Goal: Information Seeking & Learning: Learn about a topic

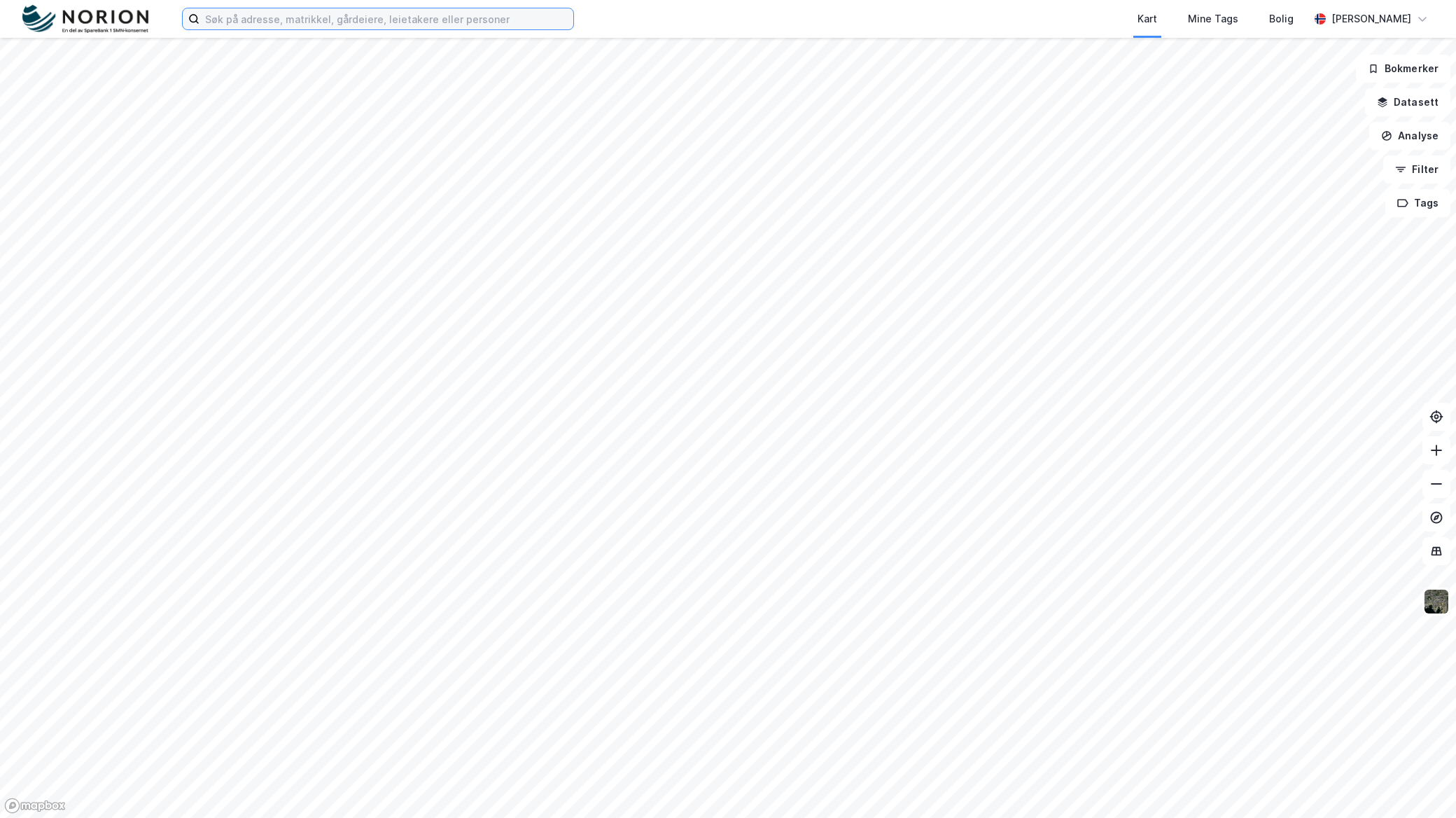
click at [408, 12] on input at bounding box center [387, 19] width 374 height 21
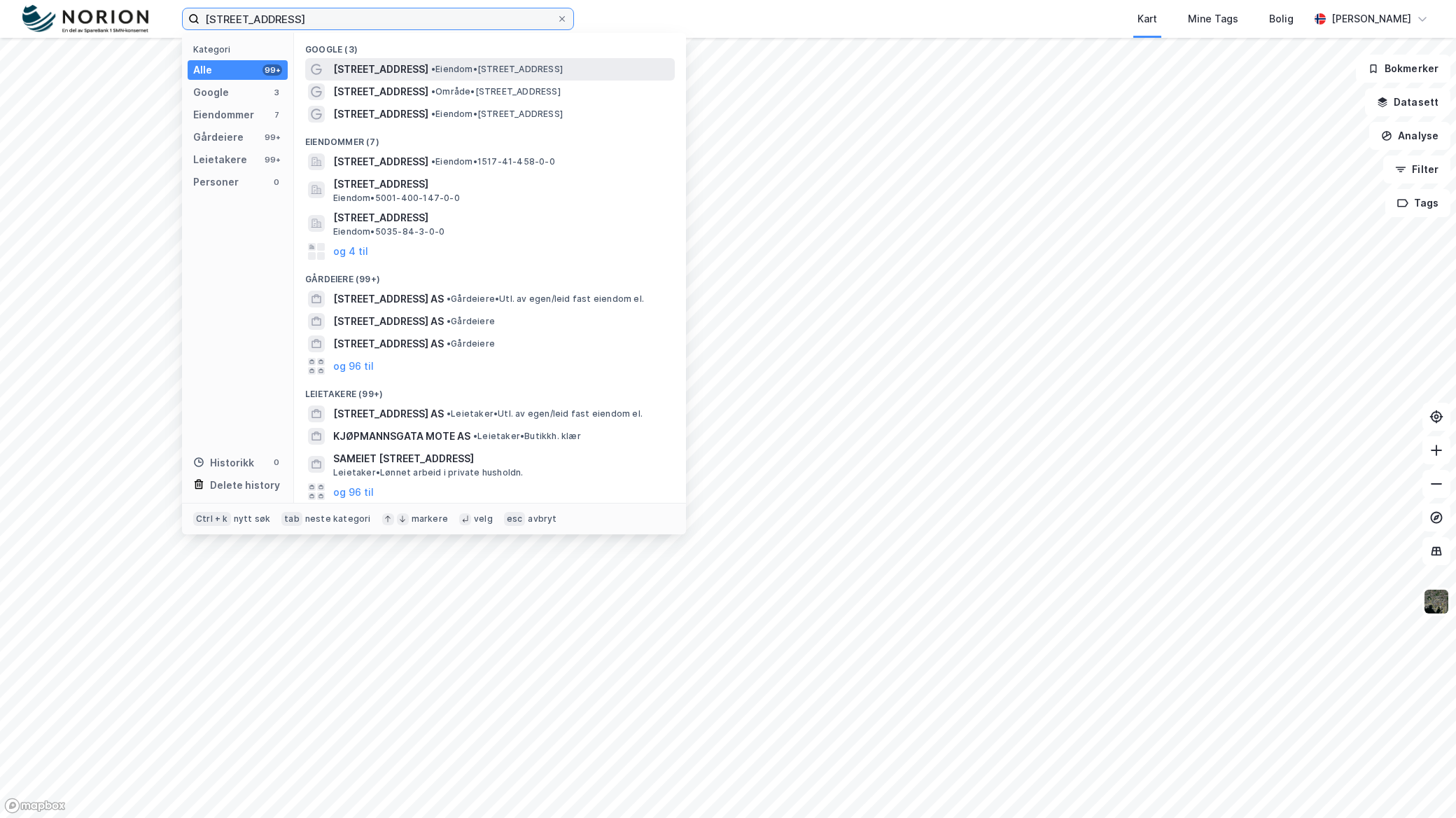
type input "kjøprmannsgata 13"
click at [404, 64] on span "[STREET_ADDRESS]" at bounding box center [380, 70] width 95 height 17
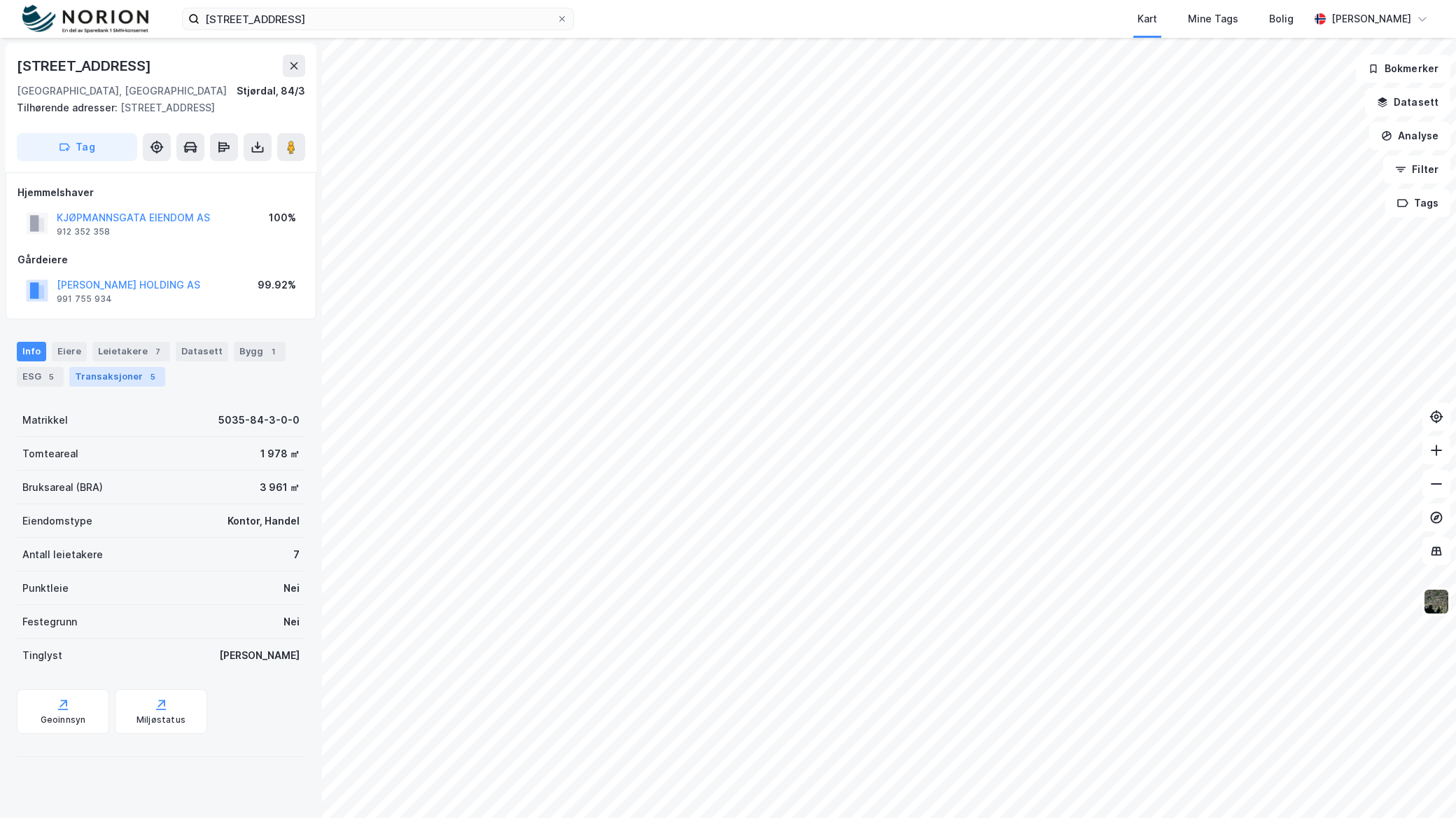
click at [109, 382] on div "Transaksjoner 5" at bounding box center [118, 376] width 96 height 19
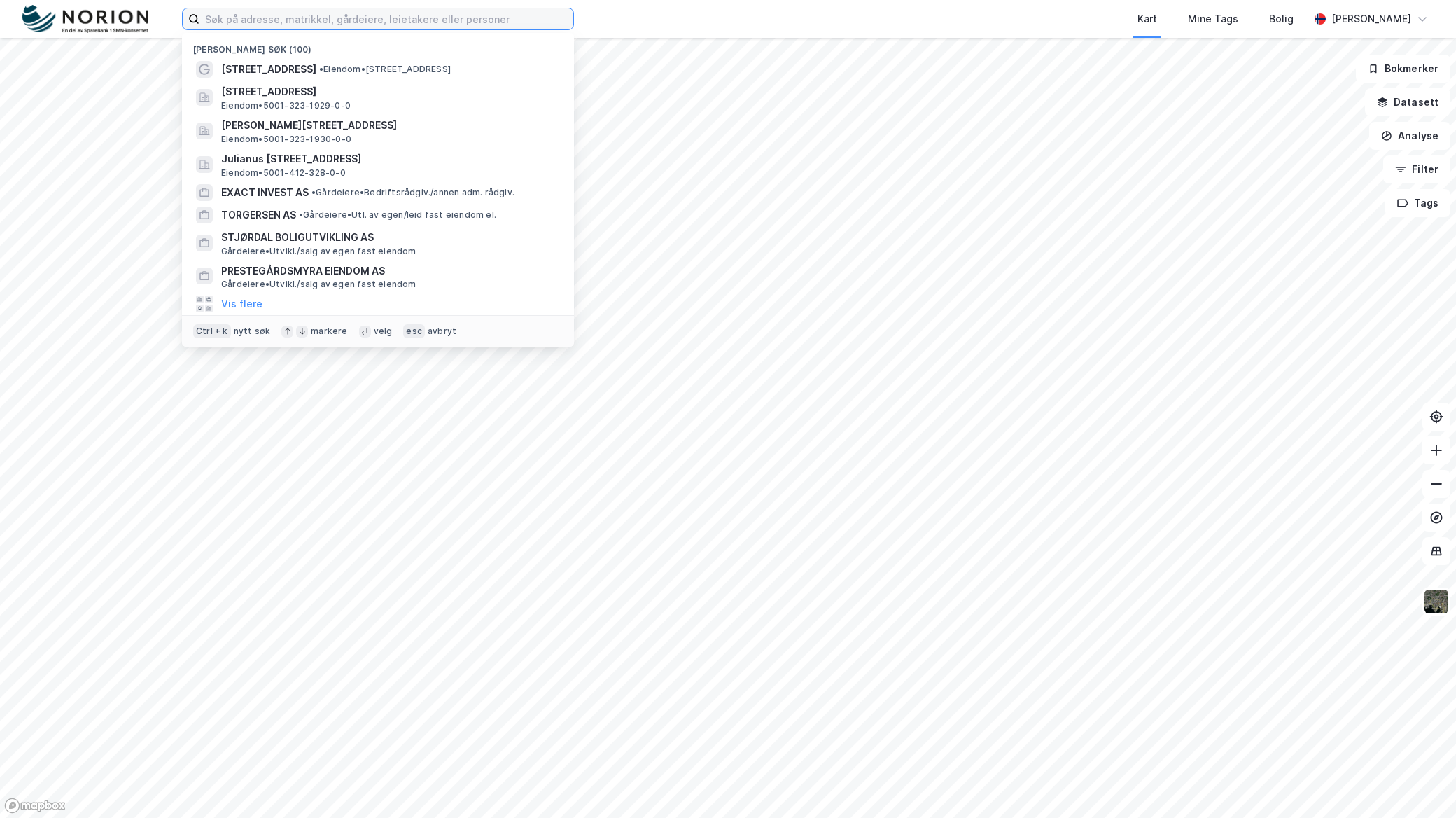
click at [247, 22] on input at bounding box center [387, 19] width 374 height 21
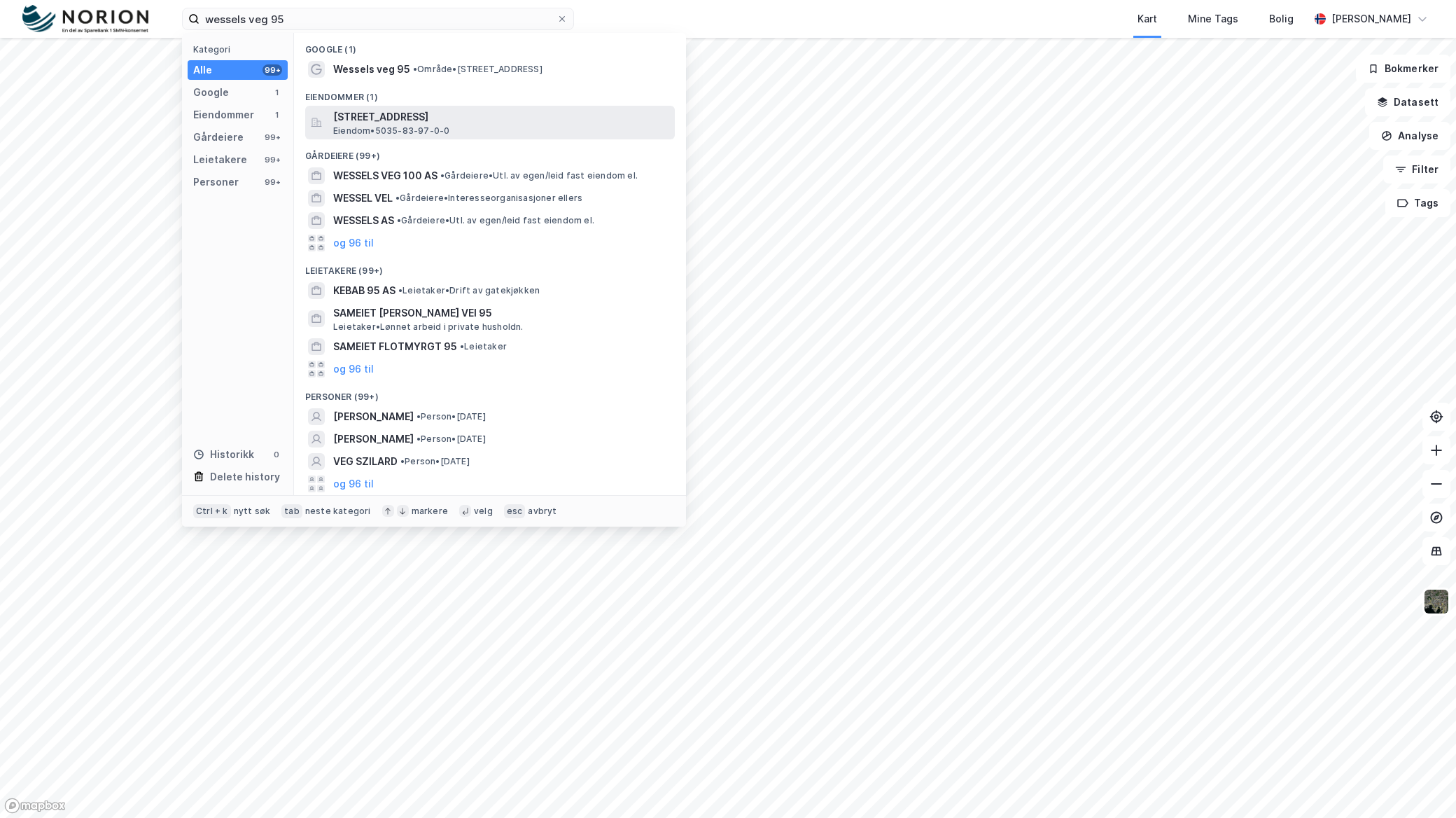
click at [433, 122] on span "[STREET_ADDRESS]" at bounding box center [501, 117] width 336 height 17
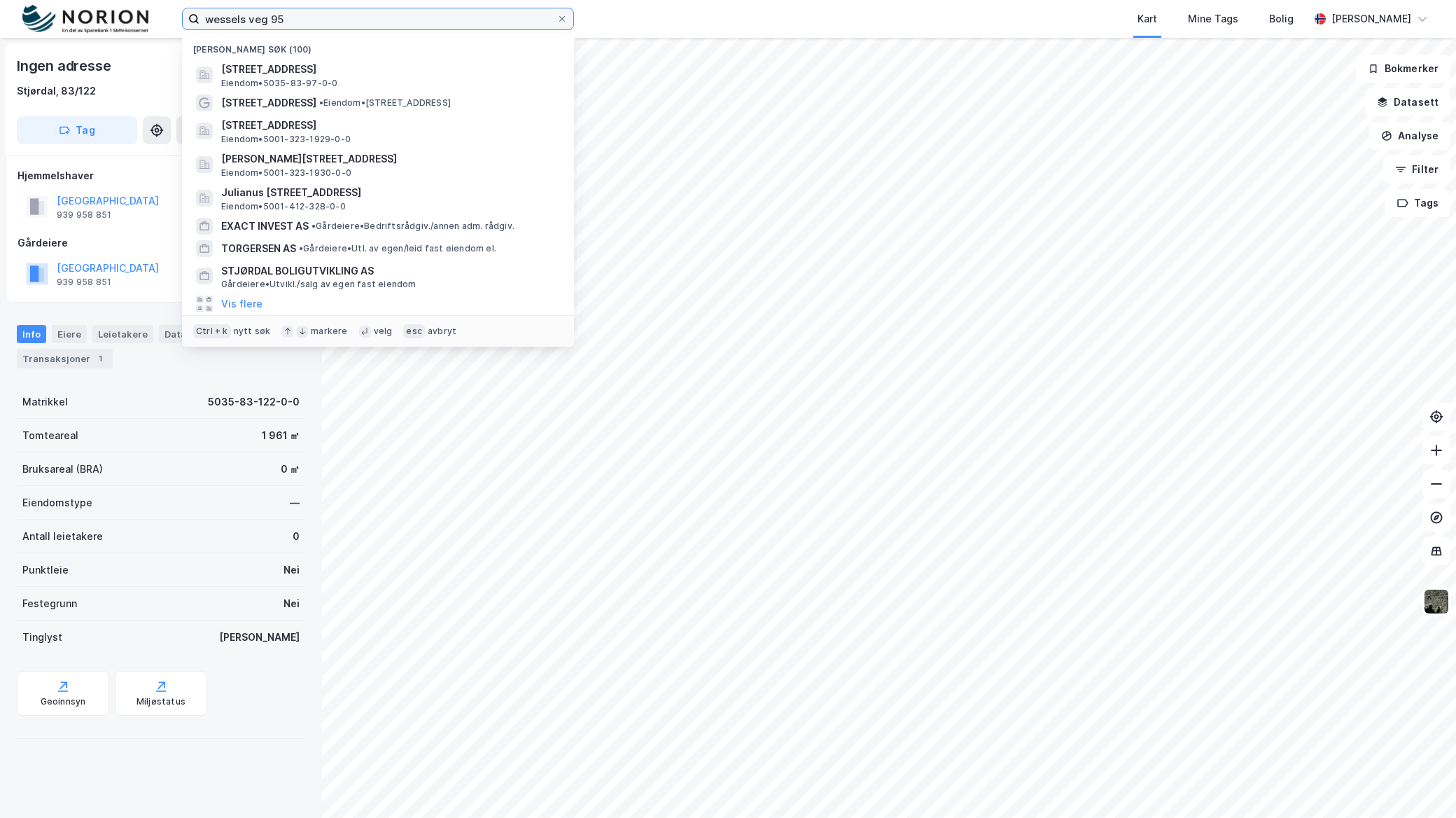
drag, startPoint x: 395, startPoint y: 17, endPoint x: -150, endPoint y: 33, distance: 545.2
click at [0, 33] on html "wessels veg 95 Nylige søk (100) [STREET_ADDRESS] Eiendom • 5035-83-97-0-0 [STRE…" at bounding box center [728, 409] width 1456 height 818
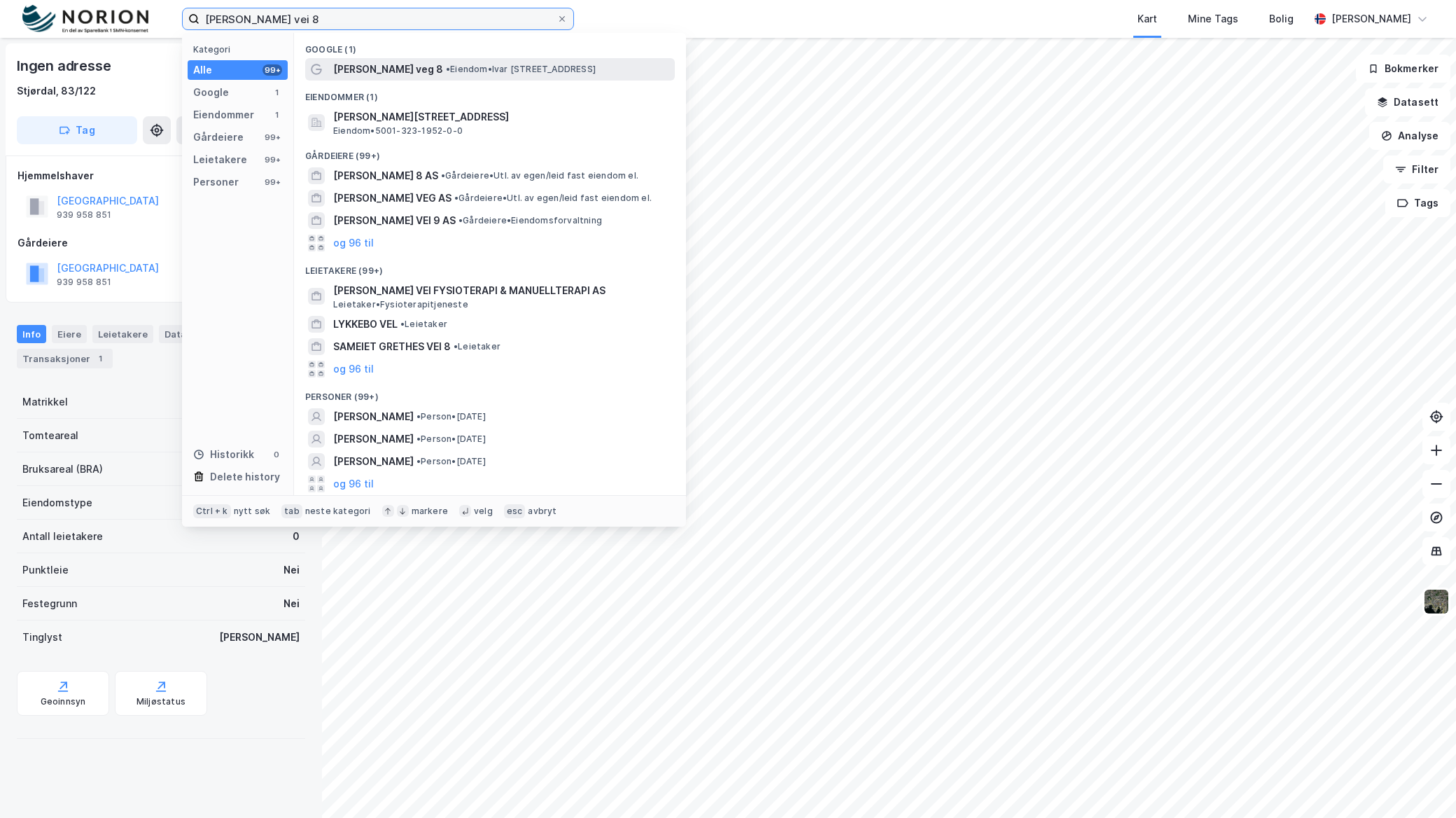
type input "[PERSON_NAME] vei 8"
click at [568, 76] on div "[PERSON_NAME] veg 8 • Eiendom • [PERSON_NAME][STREET_ADDRESS]" at bounding box center [503, 70] width 339 height 17
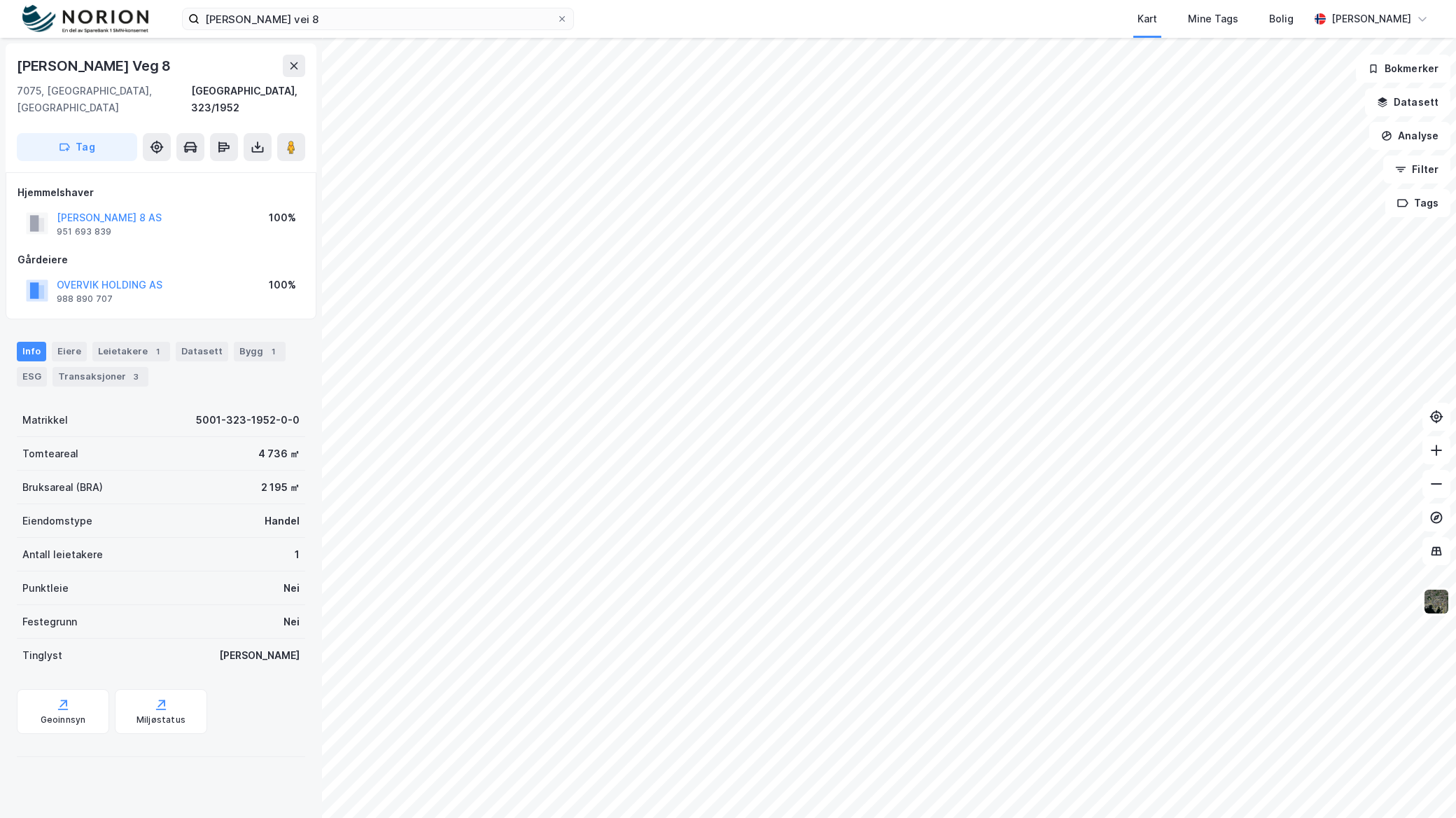
click at [129, 325] on div "Info [PERSON_NAME] 1 Datasett Bygg 1 ESG Transaksjoner 3" at bounding box center [161, 358] width 322 height 67
click at [128, 347] on div "Info [PERSON_NAME] 1 Datasett Bygg 1 ESG Transaksjoner 3" at bounding box center [161, 364] width 288 height 45
click at [124, 342] on div "Leietakere 1" at bounding box center [131, 351] width 78 height 19
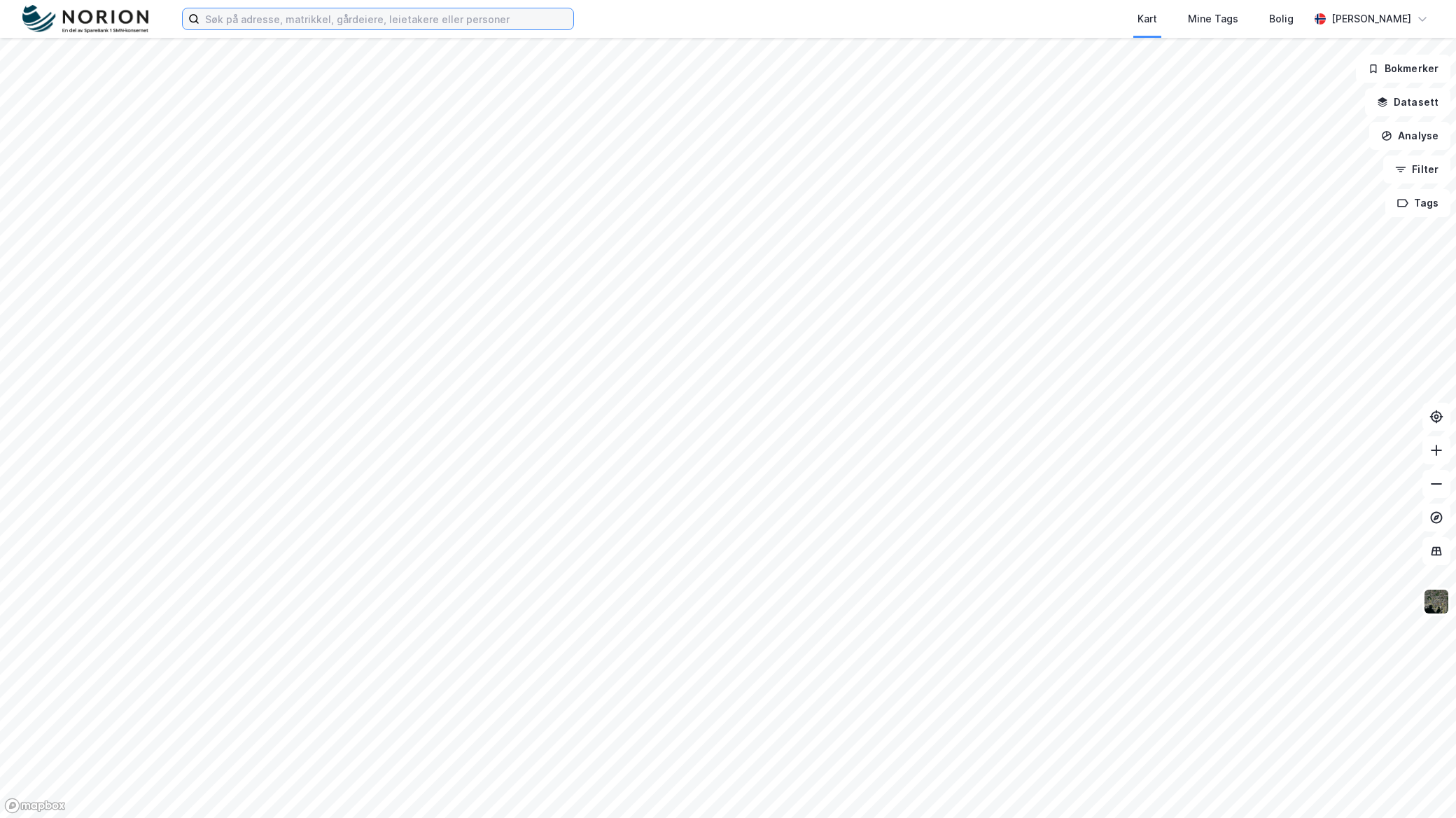
click at [465, 17] on input at bounding box center [387, 19] width 374 height 21
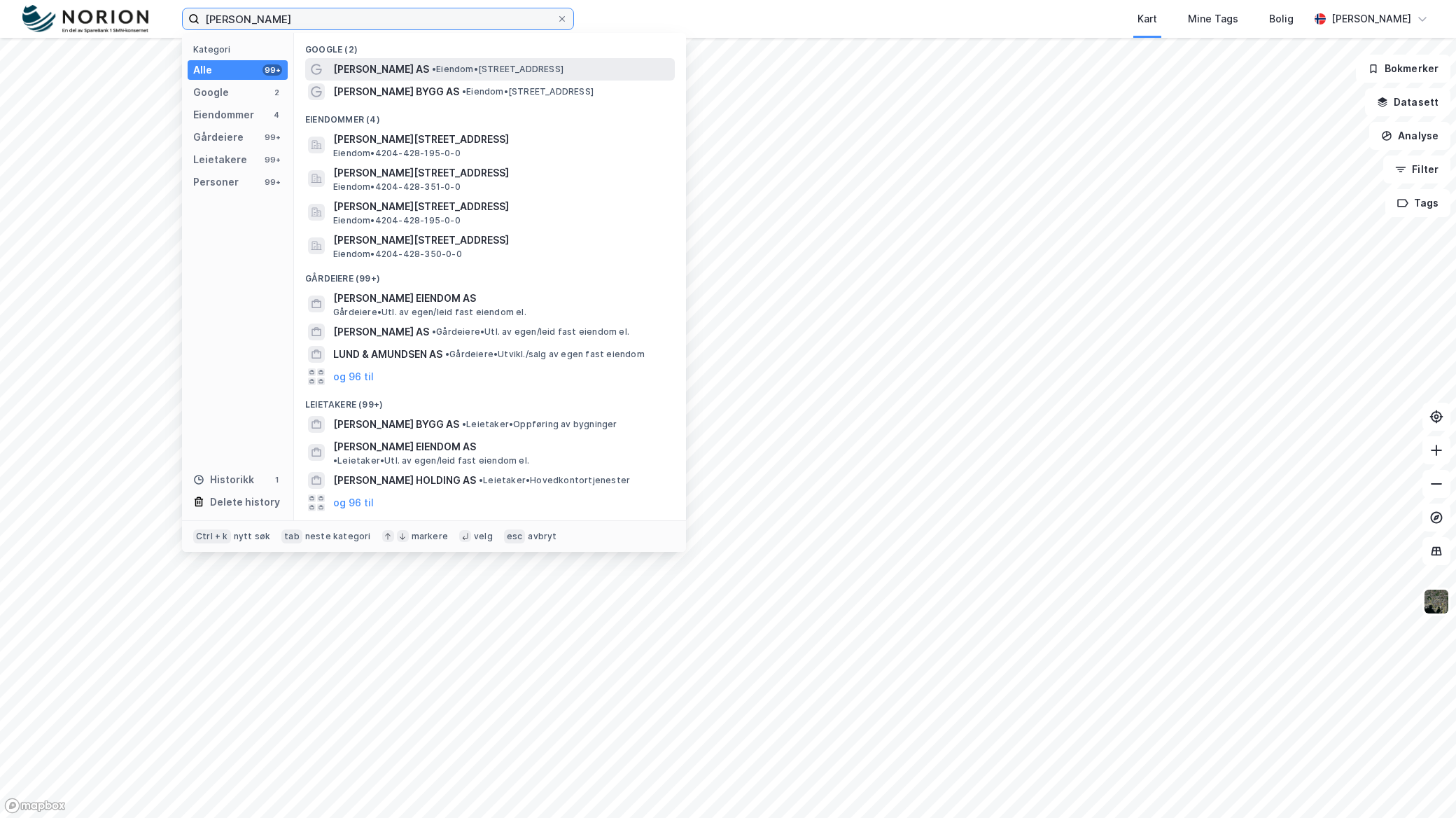
type input "[PERSON_NAME]"
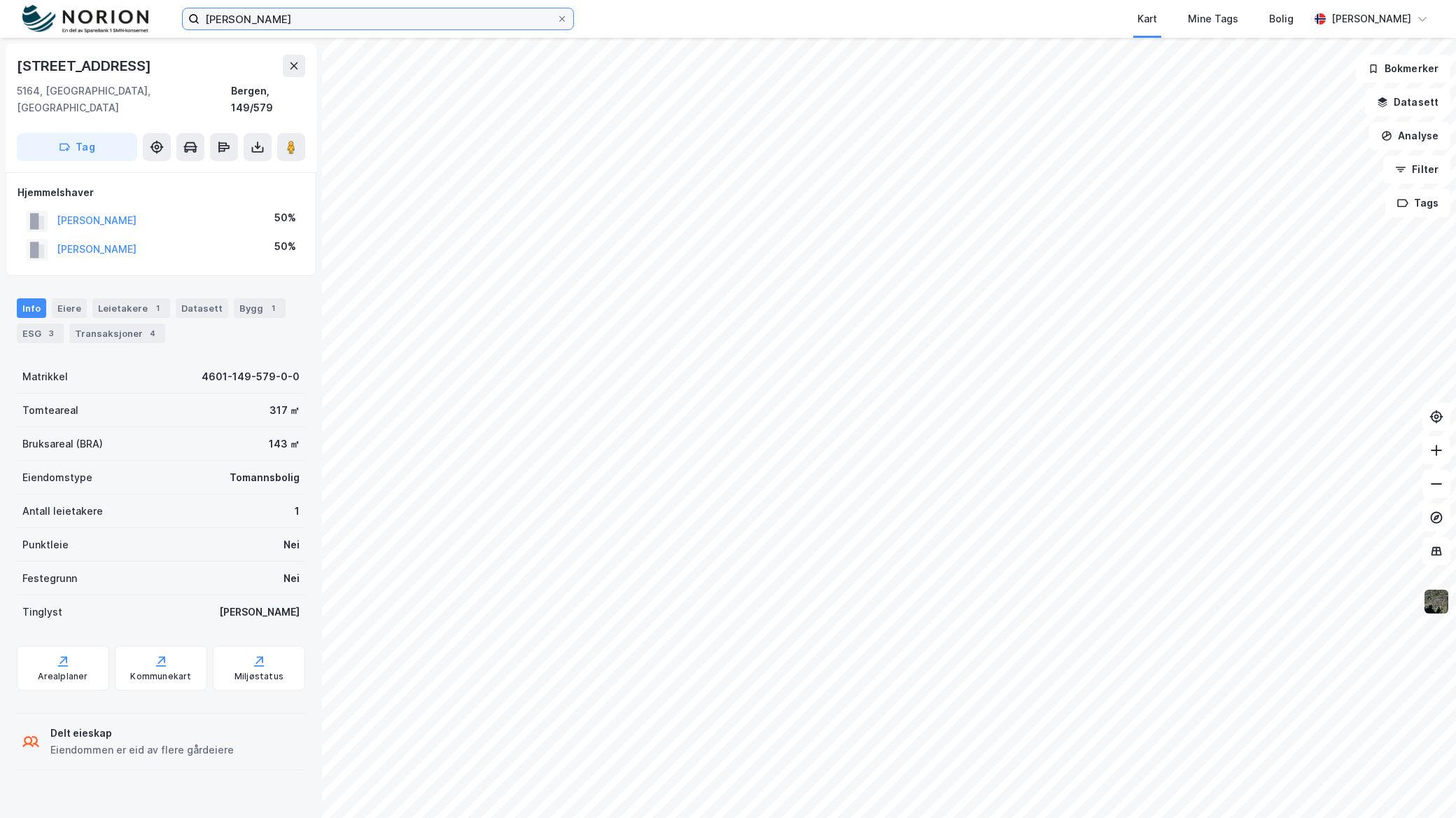
click at [334, 19] on input "[PERSON_NAME]" at bounding box center [378, 19] width 357 height 21
click at [340, 29] on label "t amundsen" at bounding box center [377, 19] width 392 height 22
click at [340, 29] on input "t amundsen" at bounding box center [378, 19] width 357 height 21
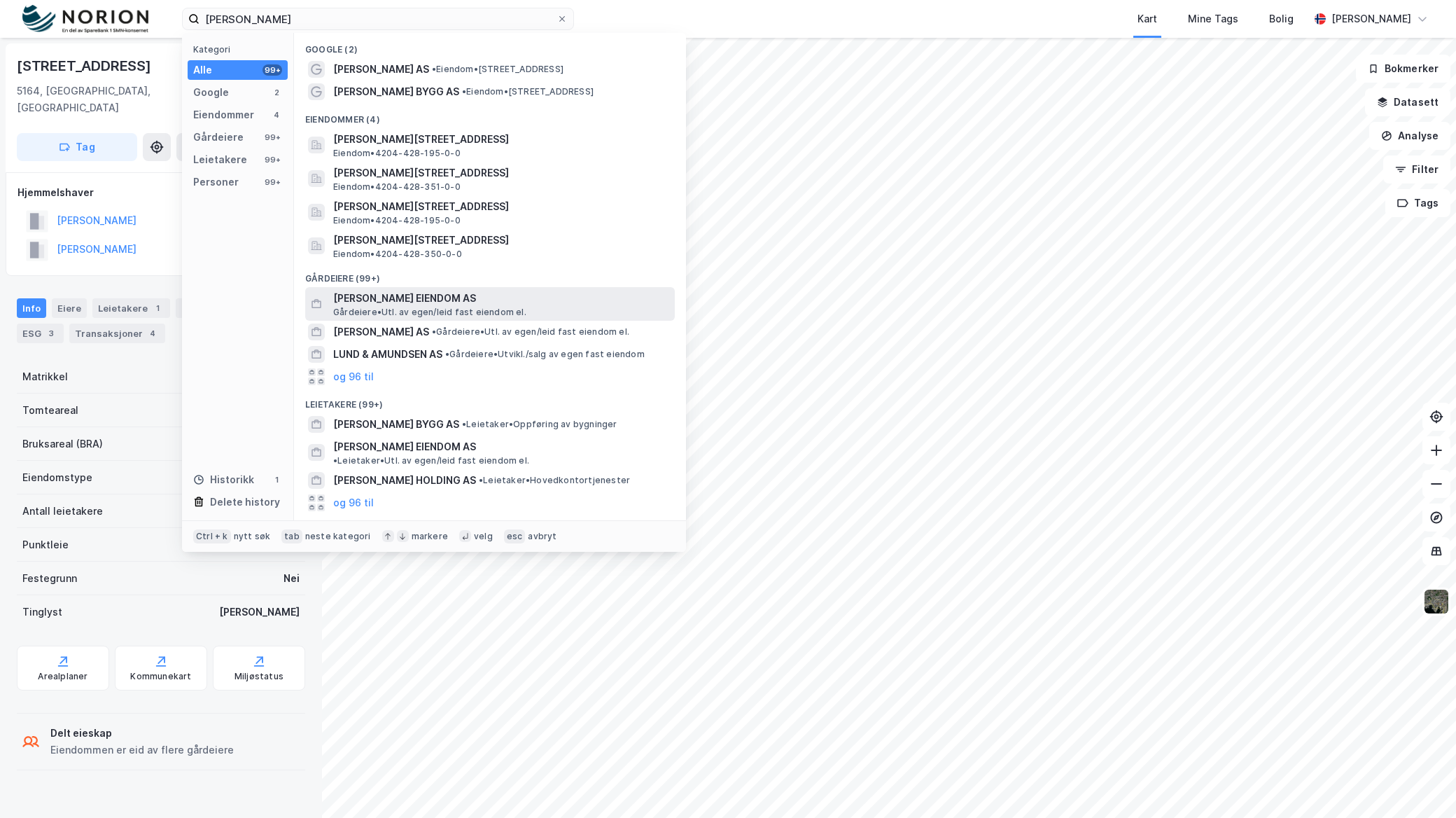
click at [408, 290] on span "[PERSON_NAME] EIENDOM AS" at bounding box center [501, 298] width 336 height 17
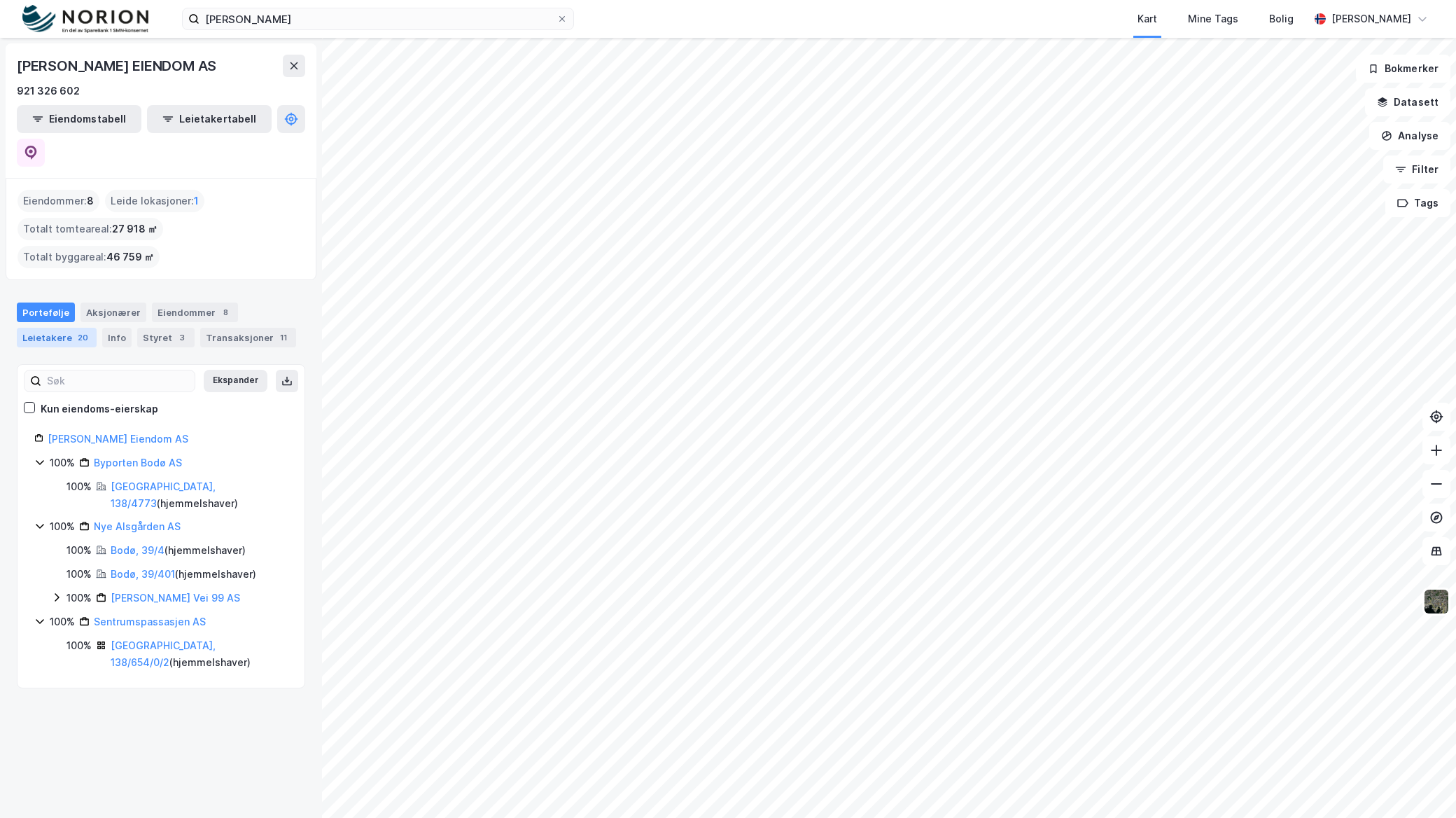
click at [69, 328] on div "Leietakere 20" at bounding box center [56, 337] width 80 height 19
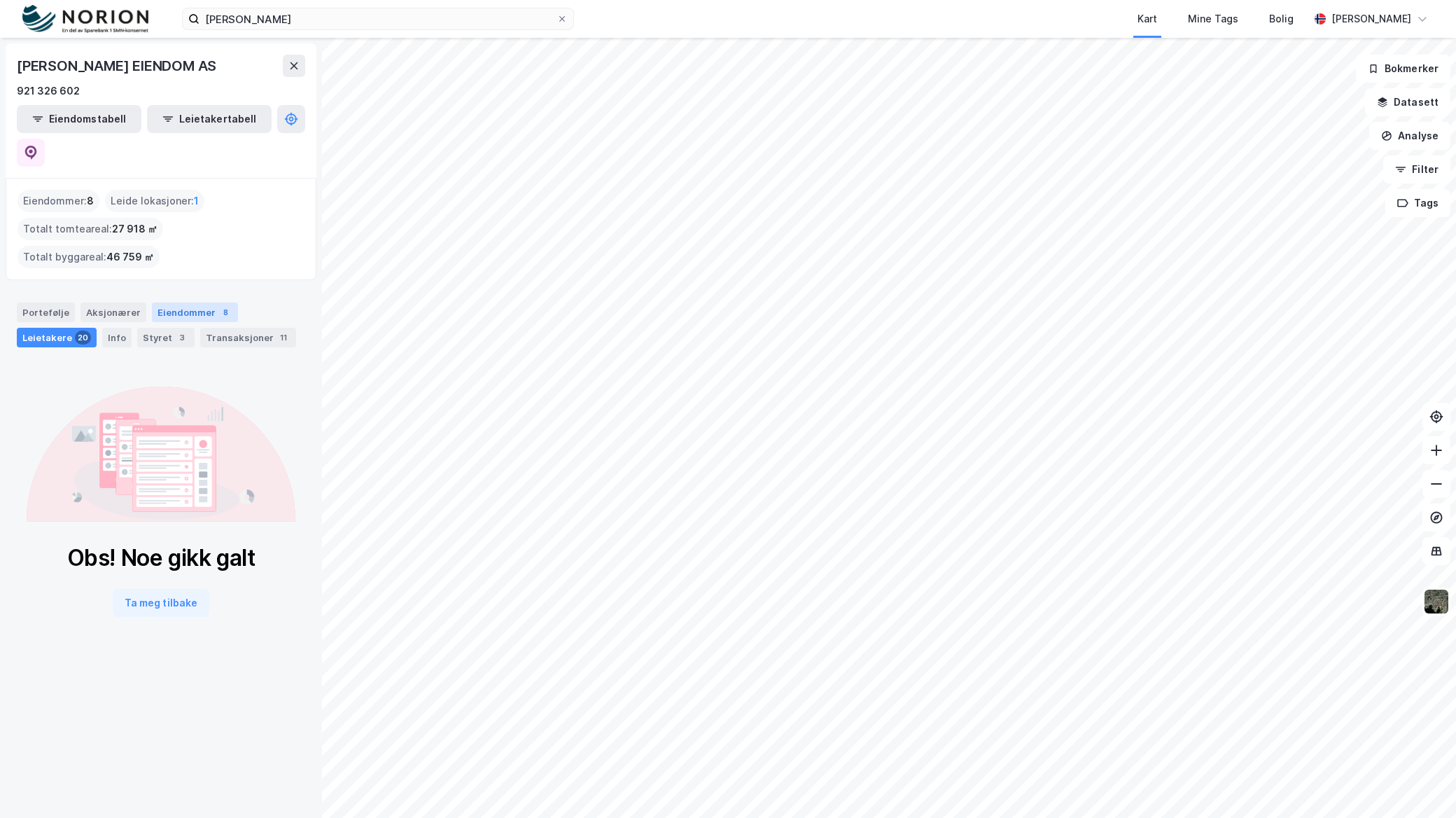
click at [193, 302] on div "Eiendommer 8" at bounding box center [194, 312] width 86 height 19
drag, startPoint x: 234, startPoint y: 270, endPoint x: 235, endPoint y: 263, distance: 7.1
click at [235, 328] on div "Transaksjoner 11" at bounding box center [248, 337] width 96 height 19
click at [22, 302] on div "Portefølje" at bounding box center [46, 312] width 58 height 19
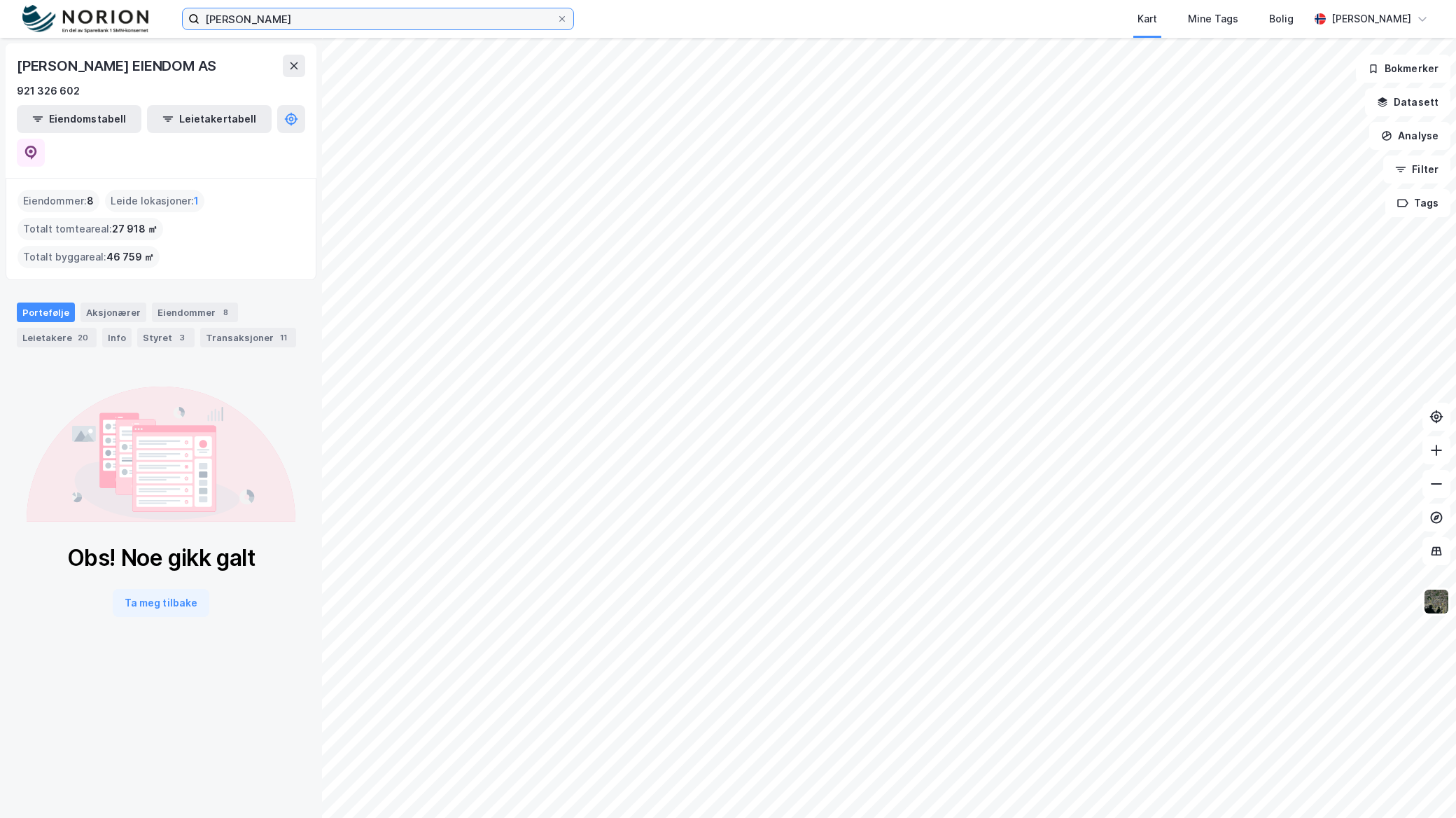
click at [333, 15] on input "t amundsen" at bounding box center [378, 19] width 357 height 21
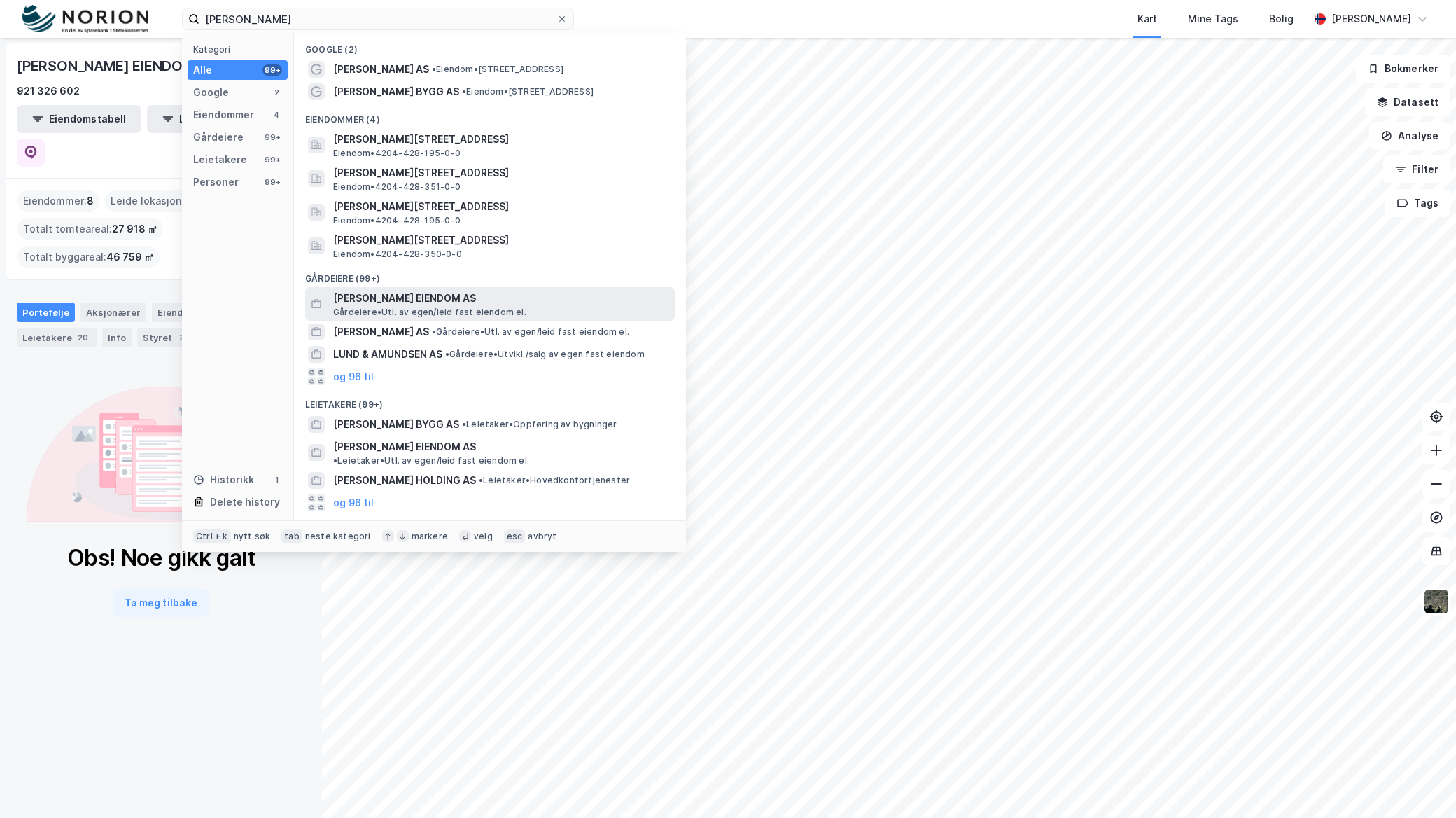
click at [421, 312] on span "Gårdeiere • Utl. av egen/leid fast eiendom el." at bounding box center [430, 312] width 193 height 11
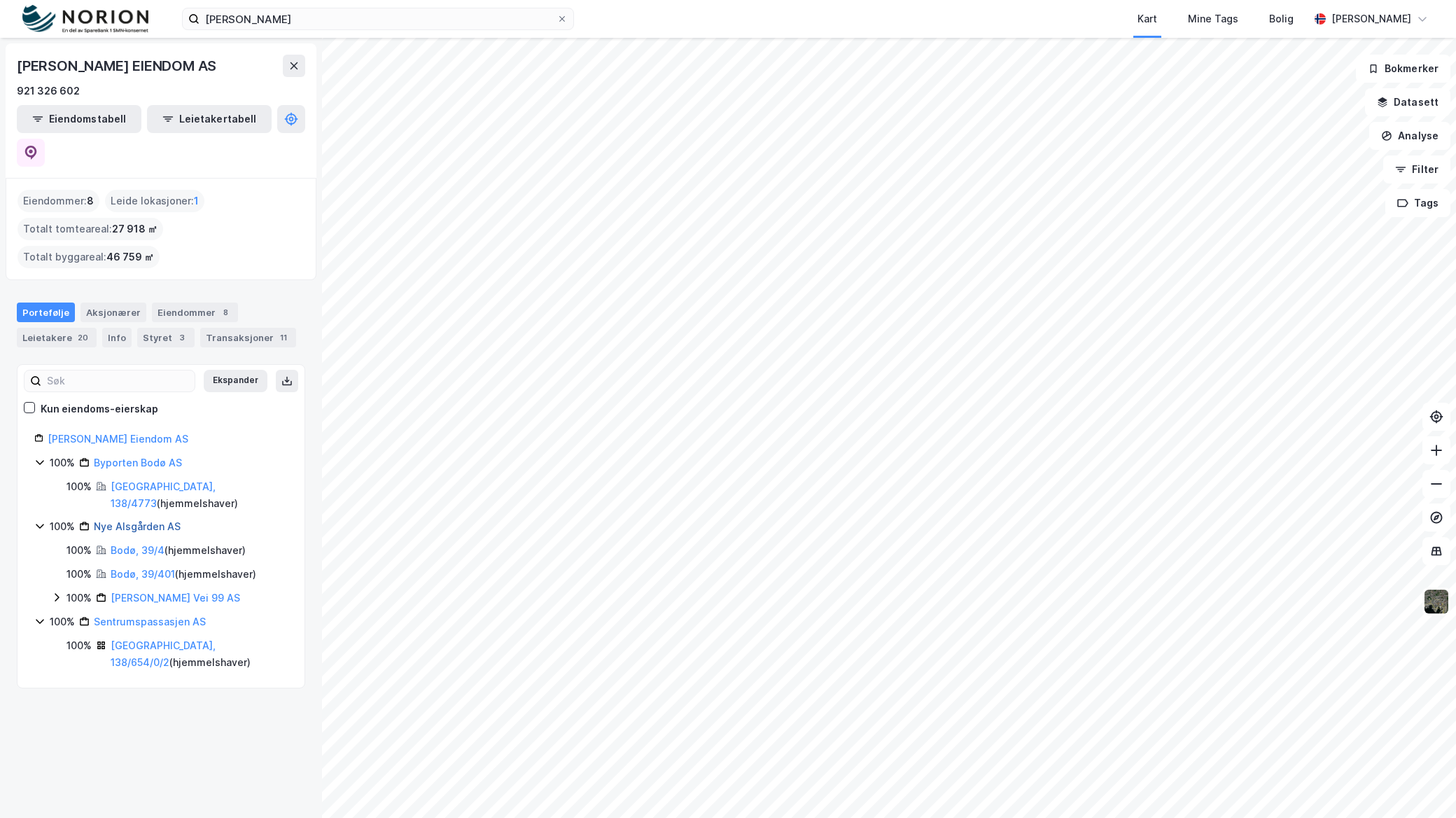
click at [150, 520] on link "Nye Alsgården AS" at bounding box center [137, 526] width 87 height 12
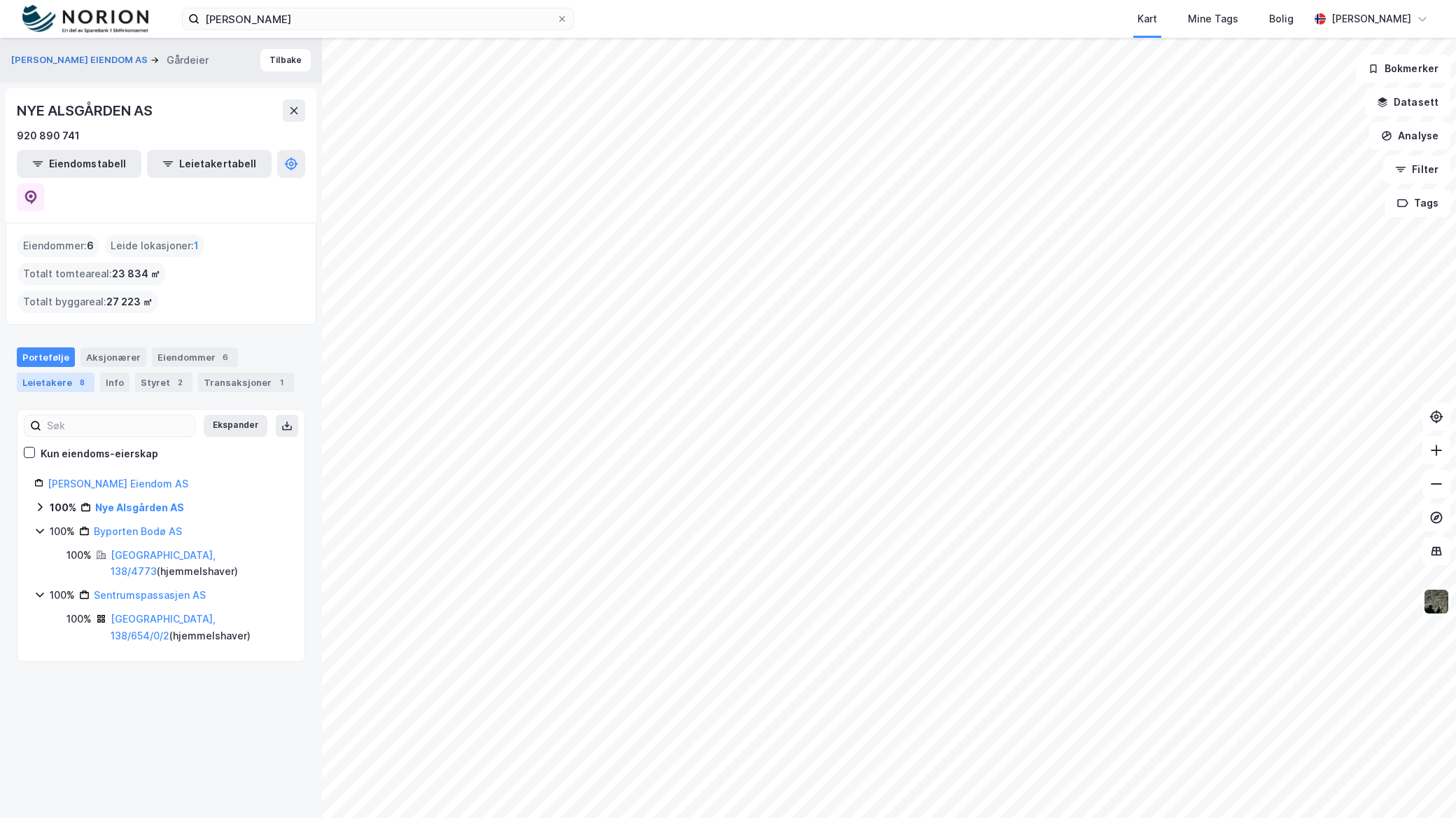
click at [64, 373] on div "Leietakere 8" at bounding box center [56, 382] width 78 height 19
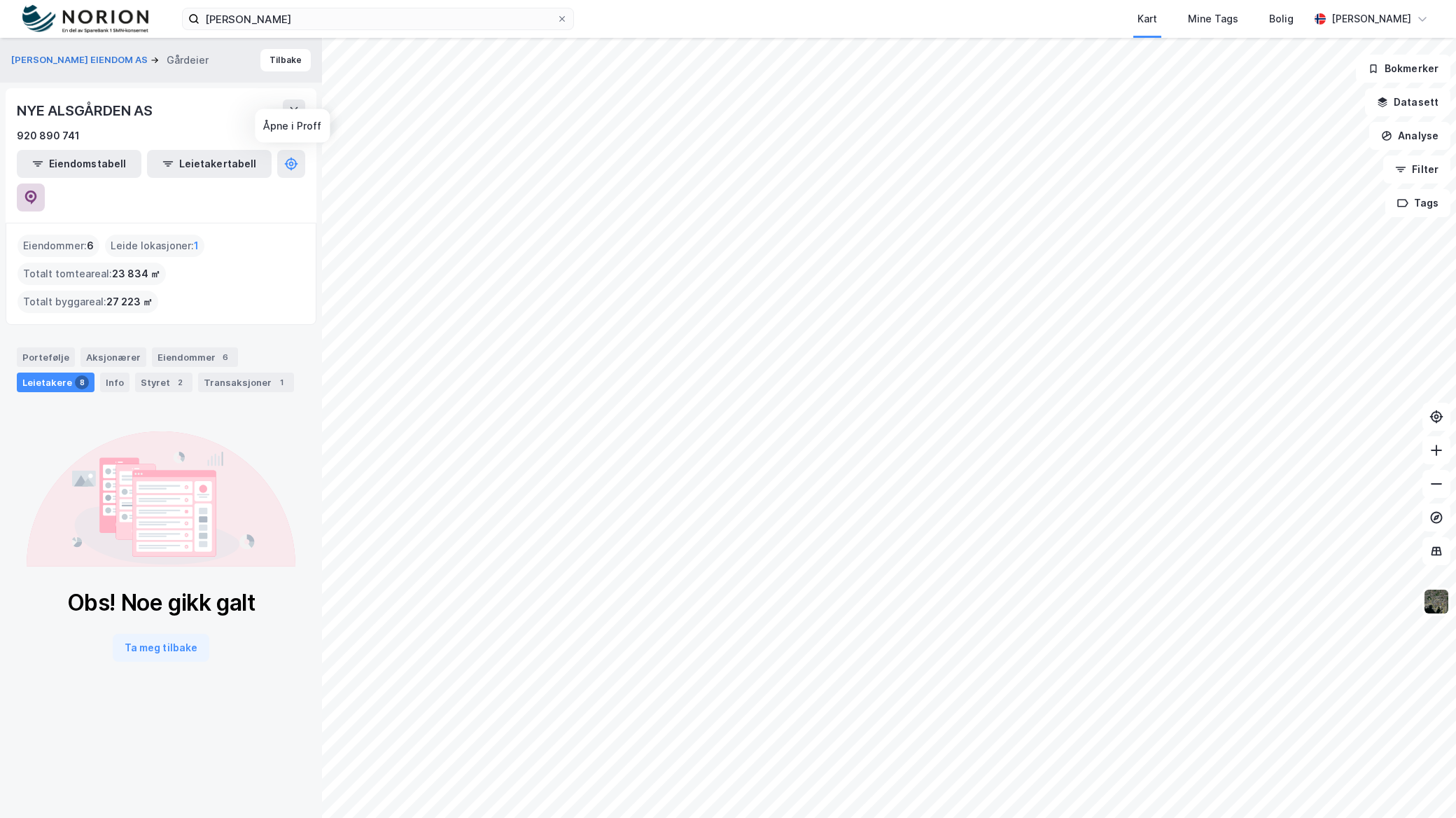
click at [38, 190] on icon at bounding box center [31, 197] width 14 height 14
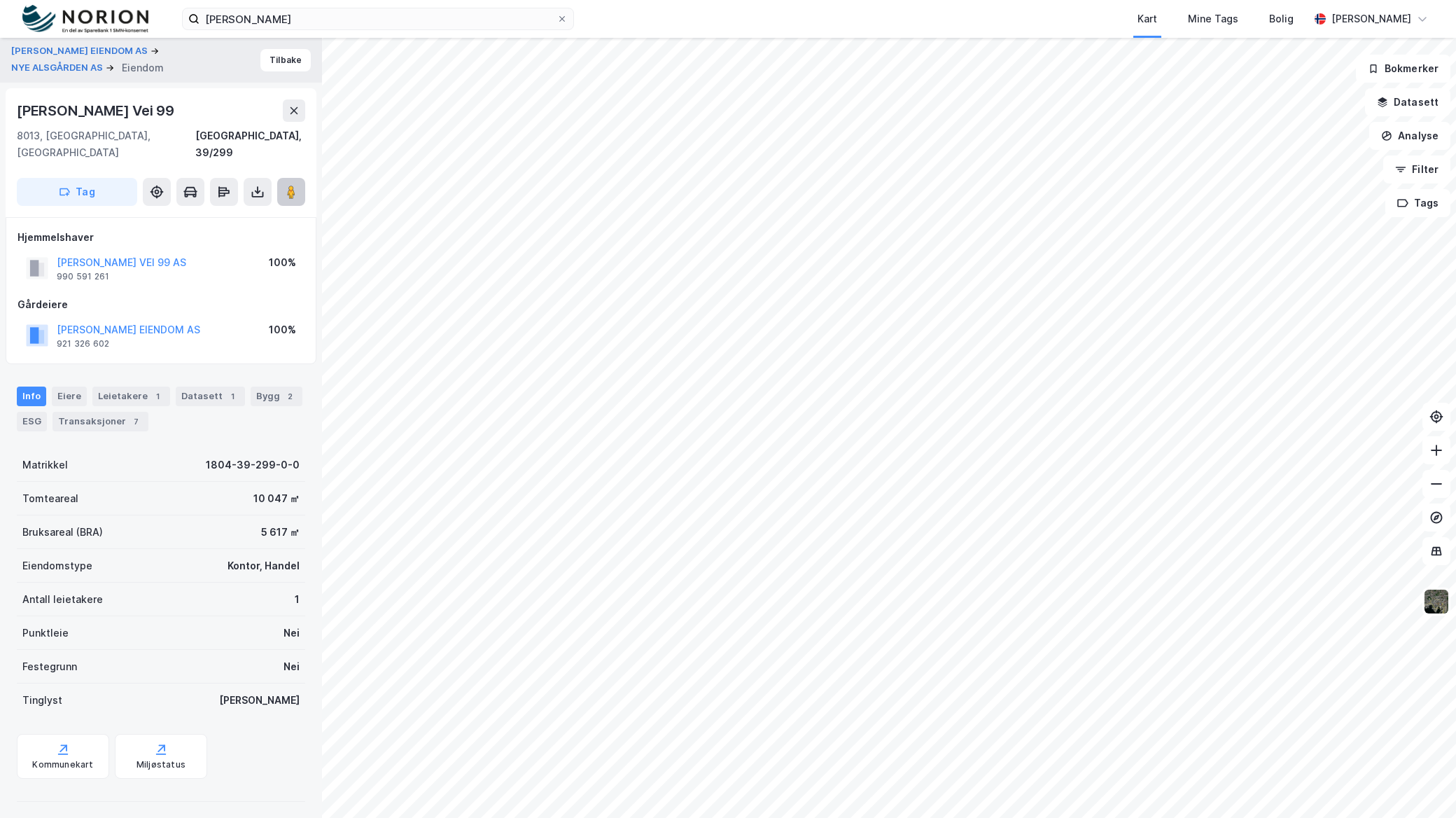
click at [292, 178] on button at bounding box center [292, 192] width 28 height 28
click at [0, 0] on button "T AMUNDSEN EIENDOM AS" at bounding box center [0, 0] width 0 height 0
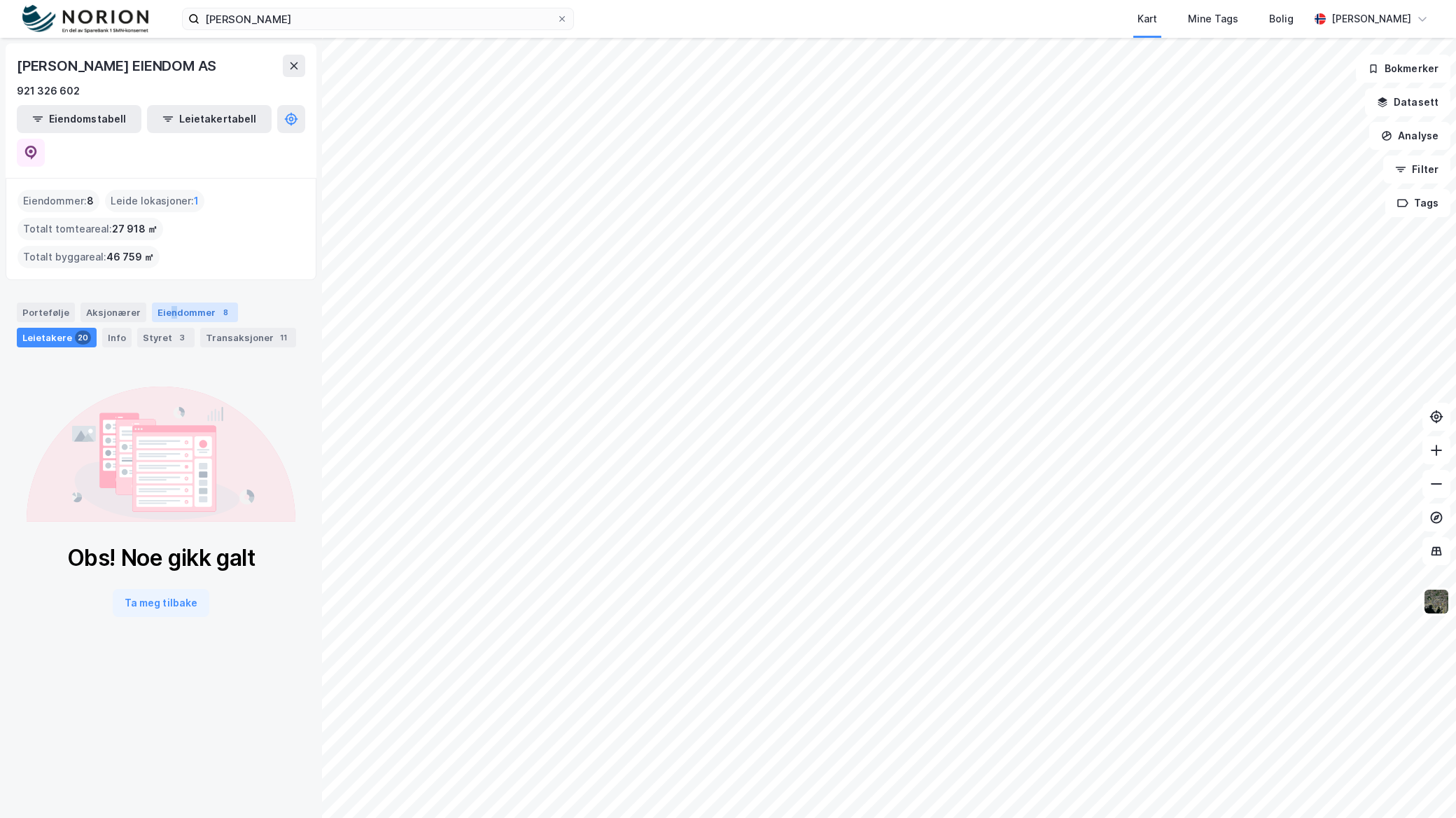
click at [166, 302] on div "Eiendommer 8" at bounding box center [194, 312] width 86 height 19
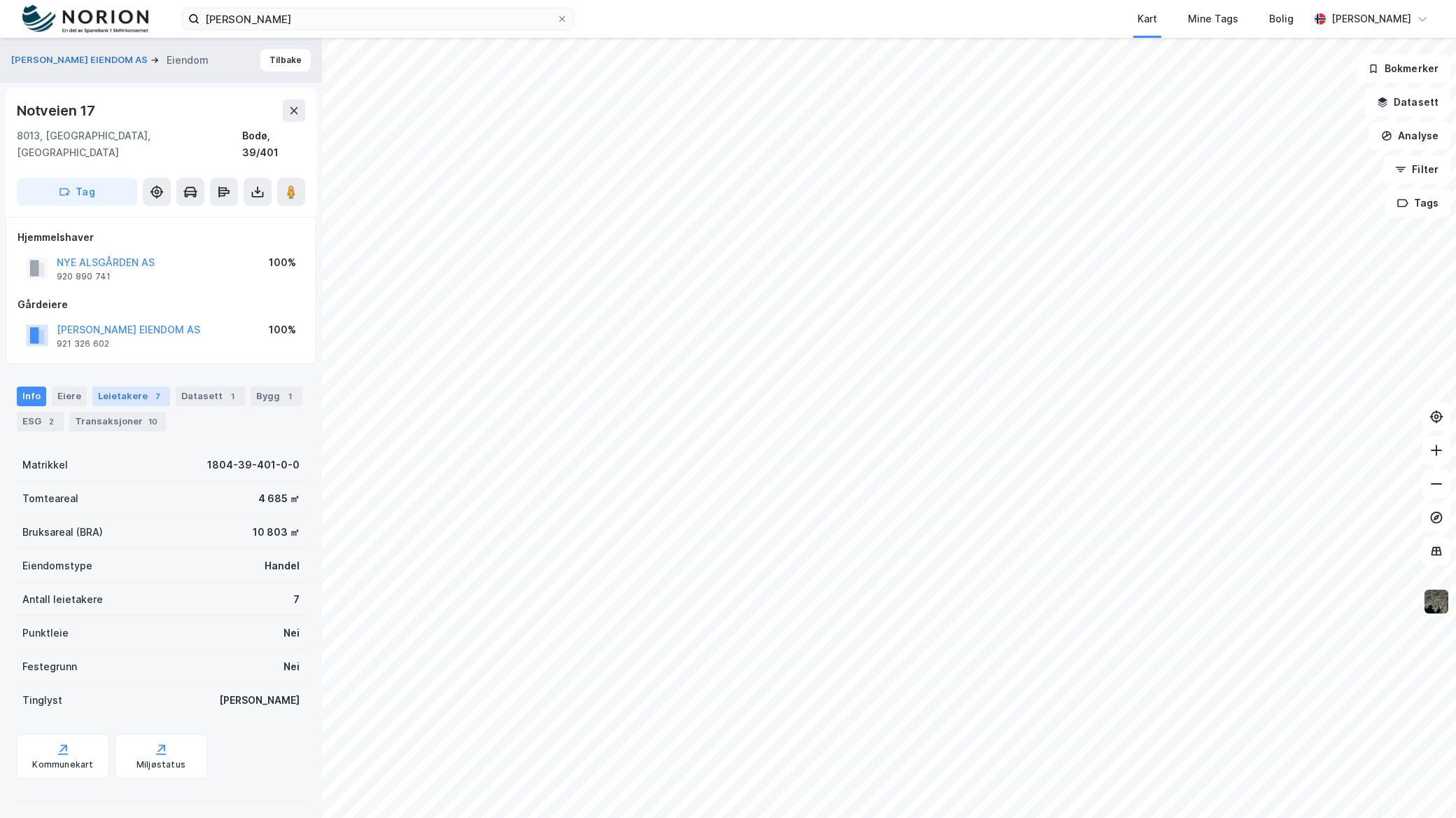
click at [121, 387] on div "Leietakere 7" at bounding box center [131, 396] width 78 height 19
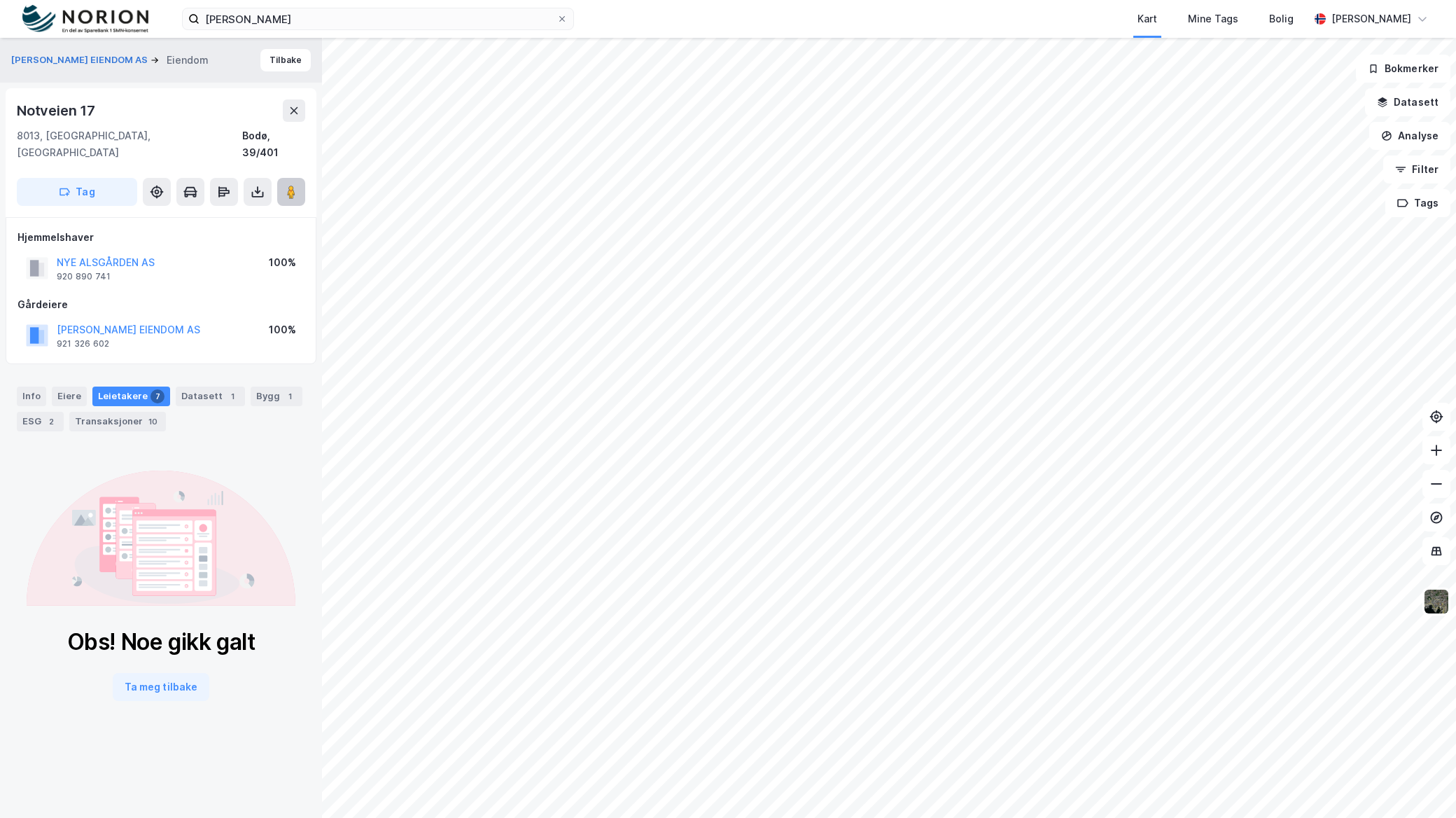
click at [285, 185] on icon at bounding box center [292, 192] width 14 height 14
click at [67, 55] on button "T AMUNDSEN EIENDOM AS" at bounding box center [80, 60] width 139 height 14
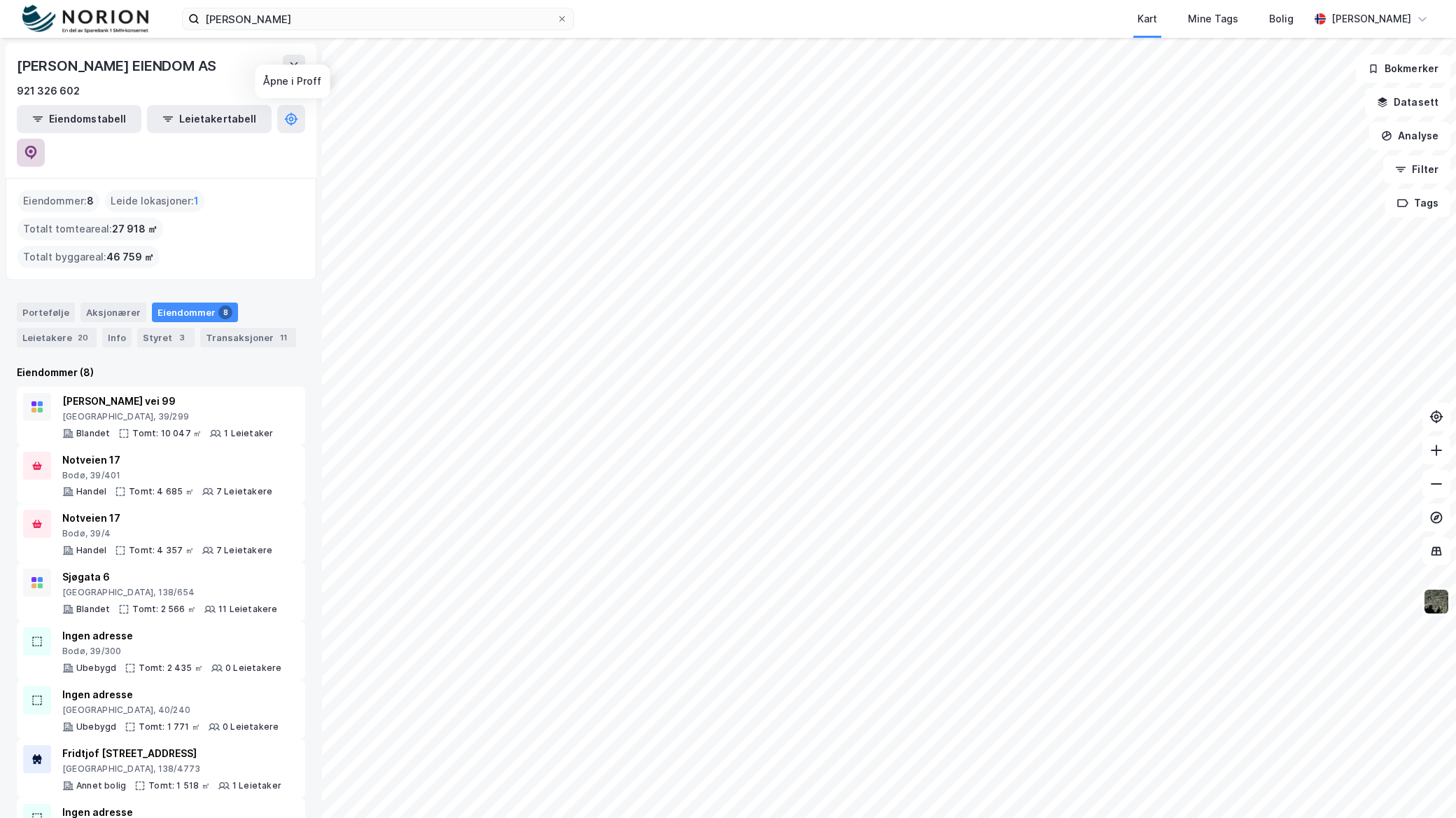
click at [38, 145] on icon at bounding box center [31, 152] width 14 height 14
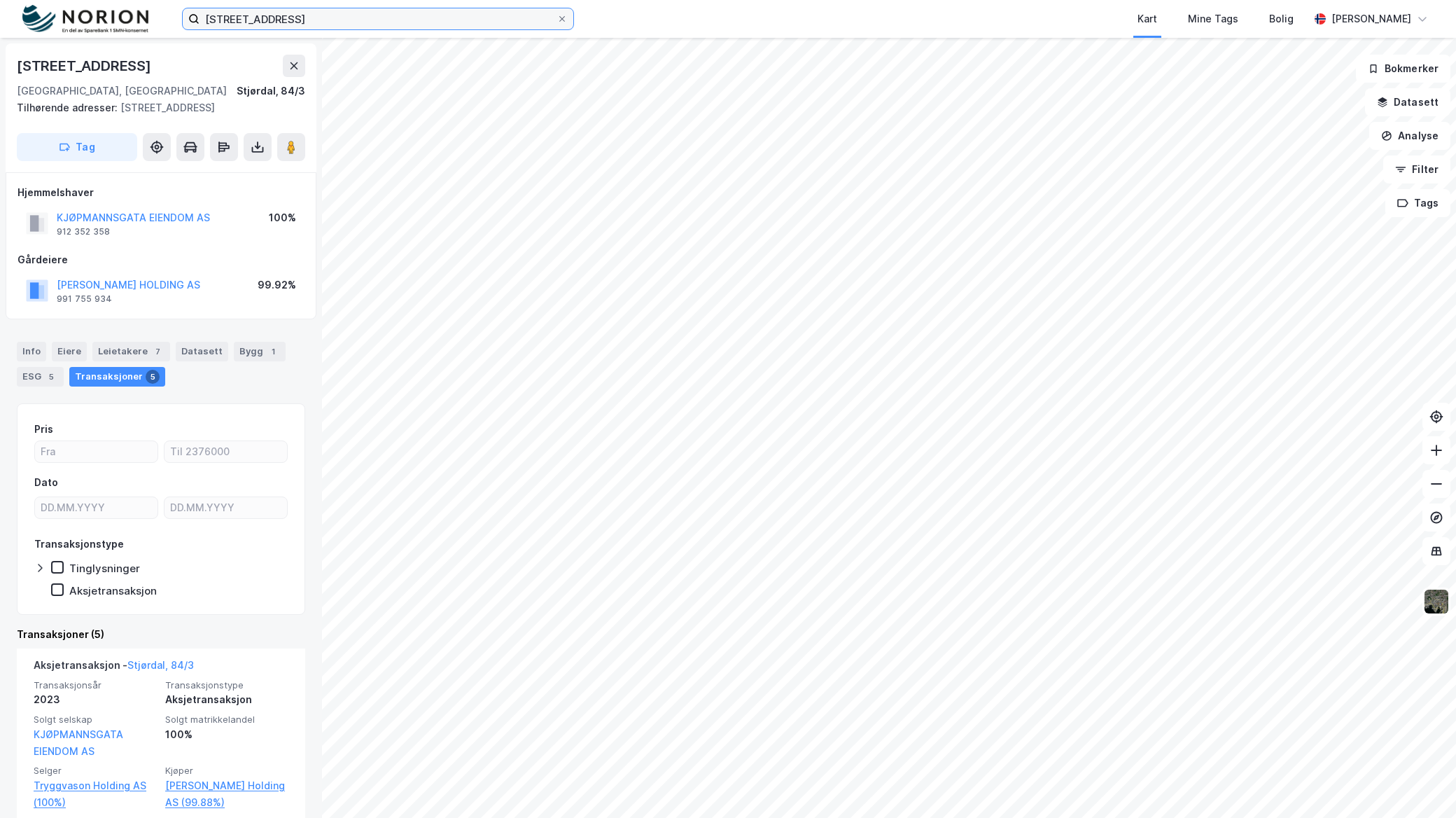
click at [347, 9] on input "kjøprmannsgata 13" at bounding box center [378, 19] width 357 height 21
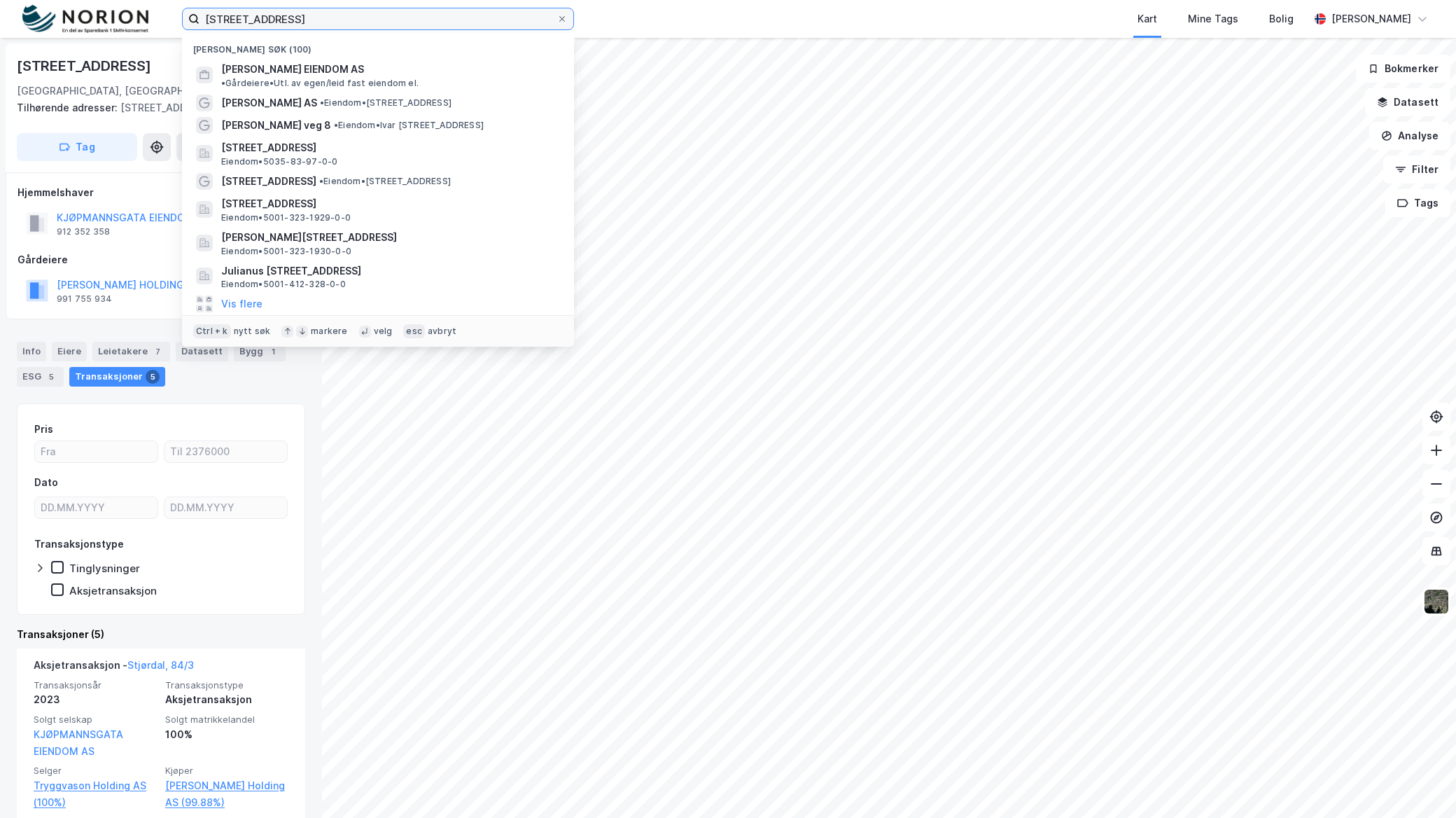
click at [347, 9] on input "kjøprmannsgata 13" at bounding box center [378, 19] width 357 height 21
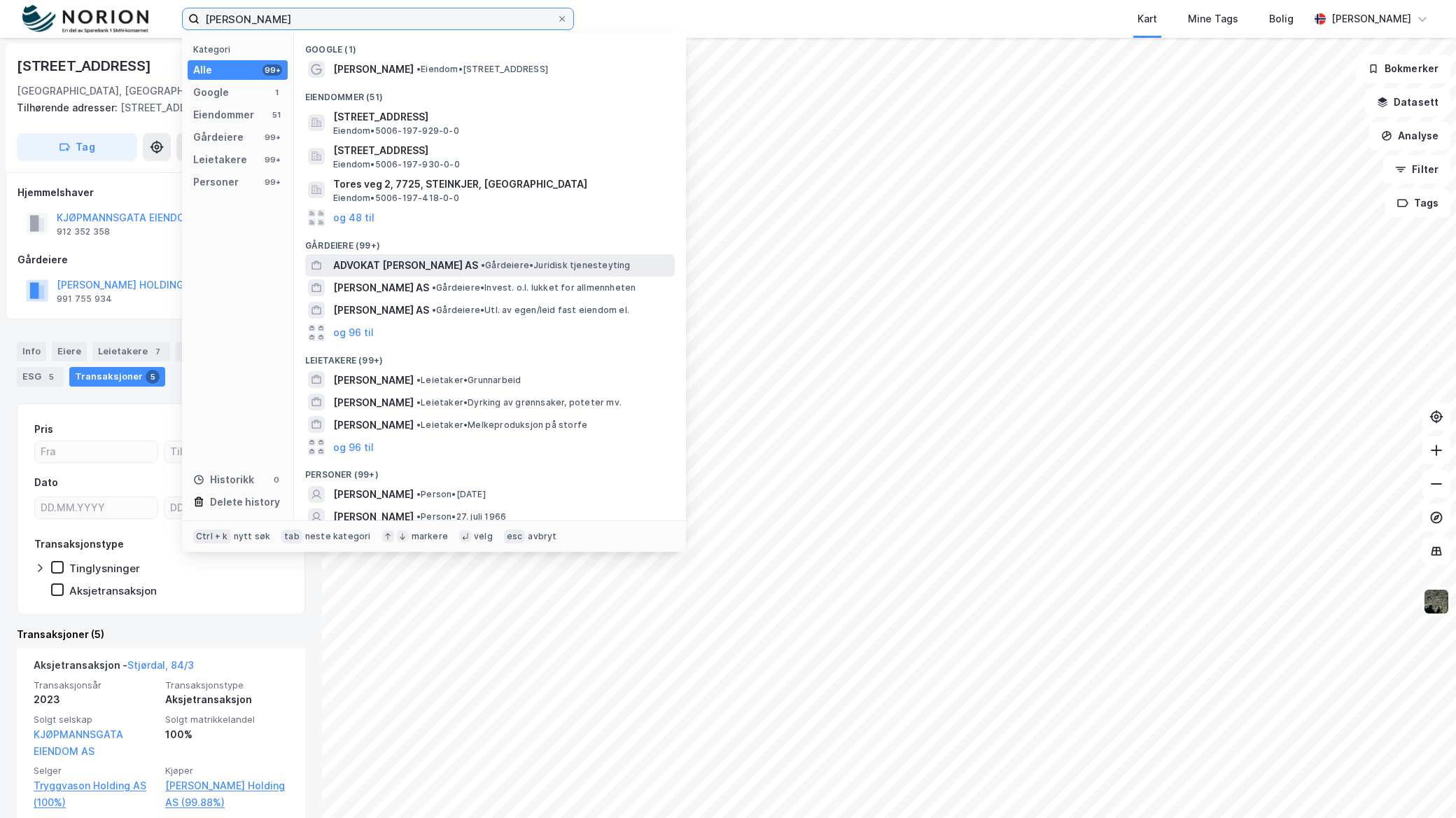
type input "tore sveen"
click at [401, 274] on div "ADVOKAT TORE SVEEN AS • Gårdeiere • Juridisk tjenesteyting" at bounding box center [490, 265] width 370 height 22
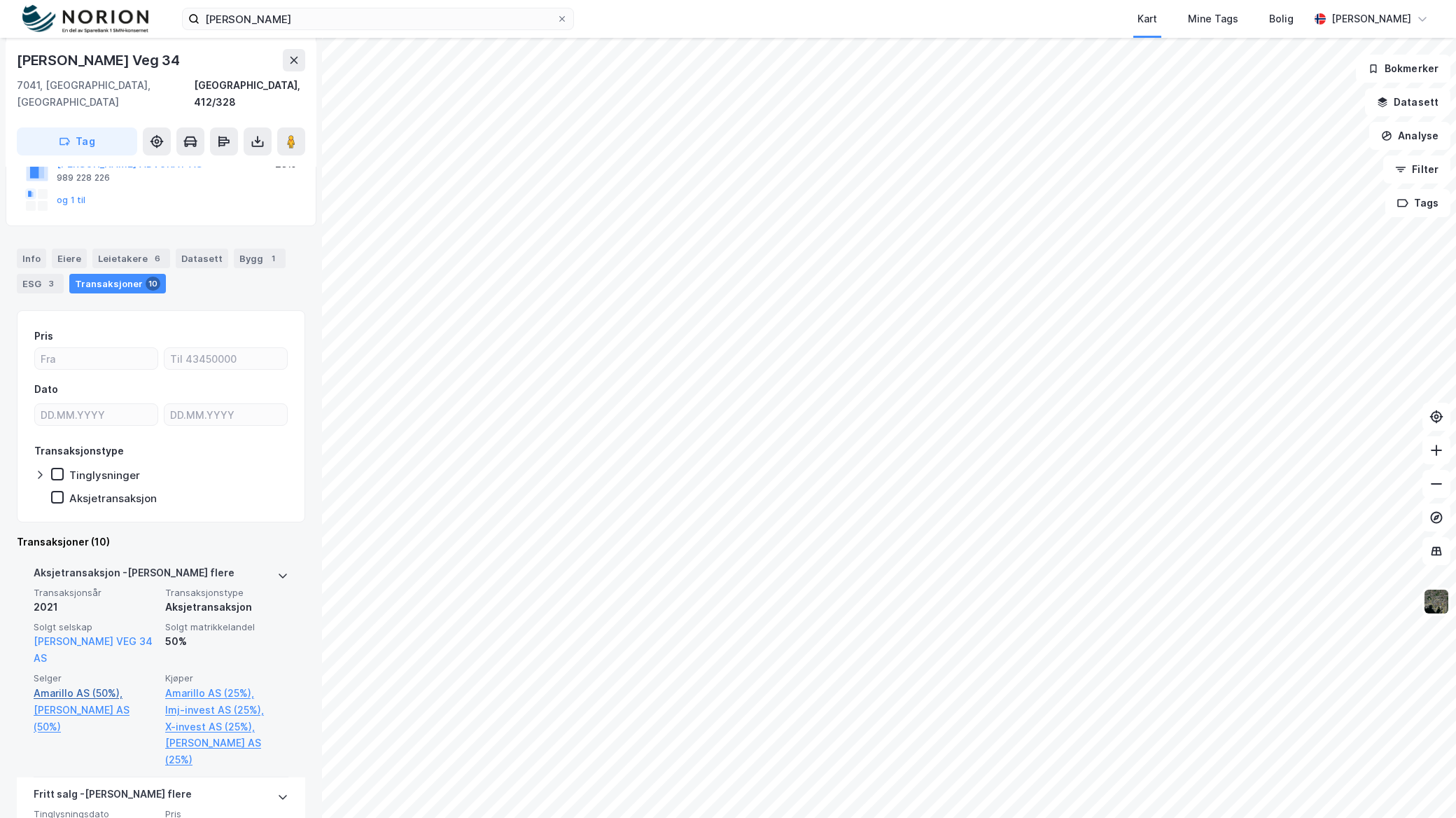
scroll to position [233, 0]
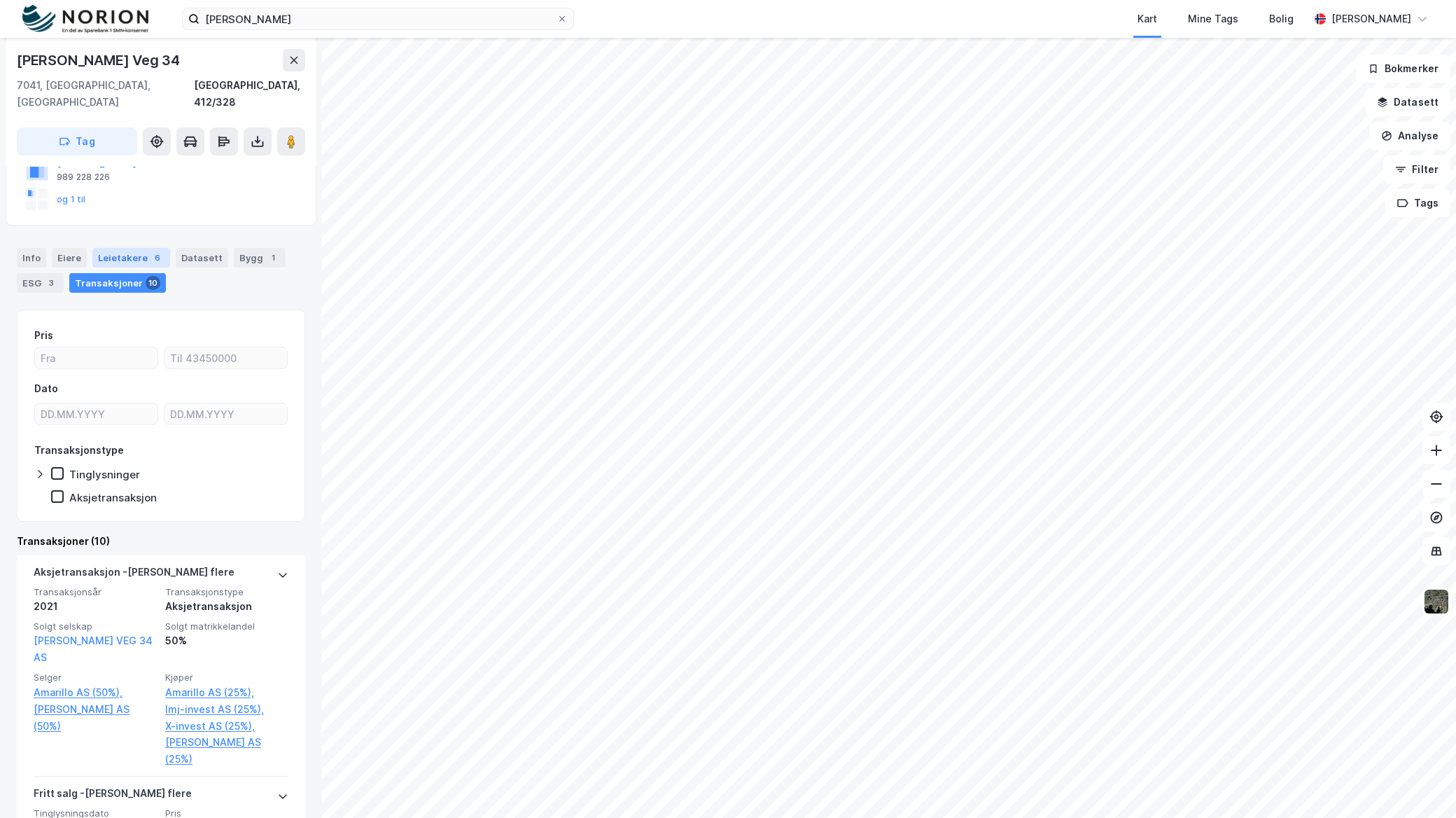
click at [137, 248] on div "Leietakere 6" at bounding box center [131, 257] width 78 height 19
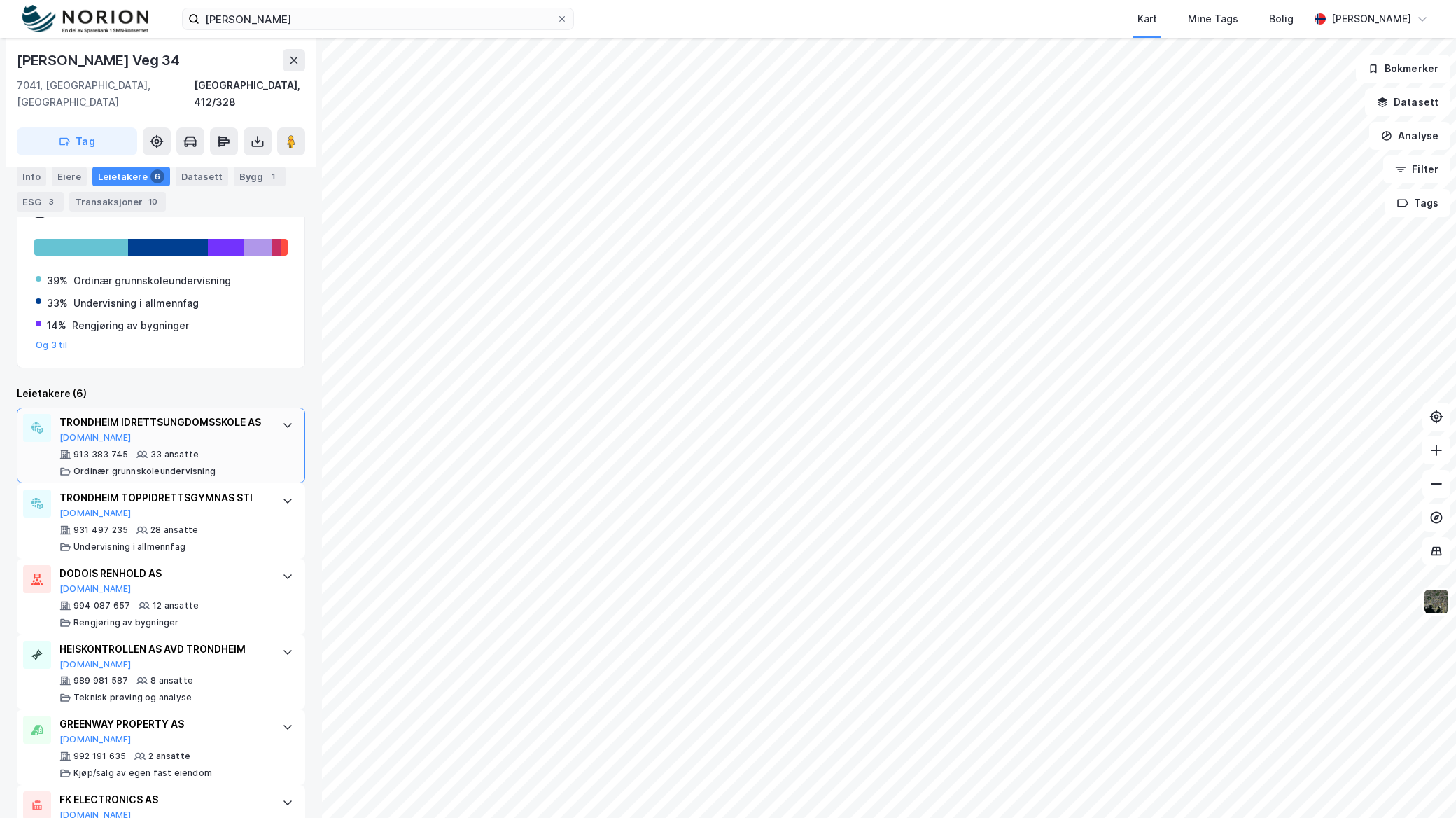
scroll to position [448, 0]
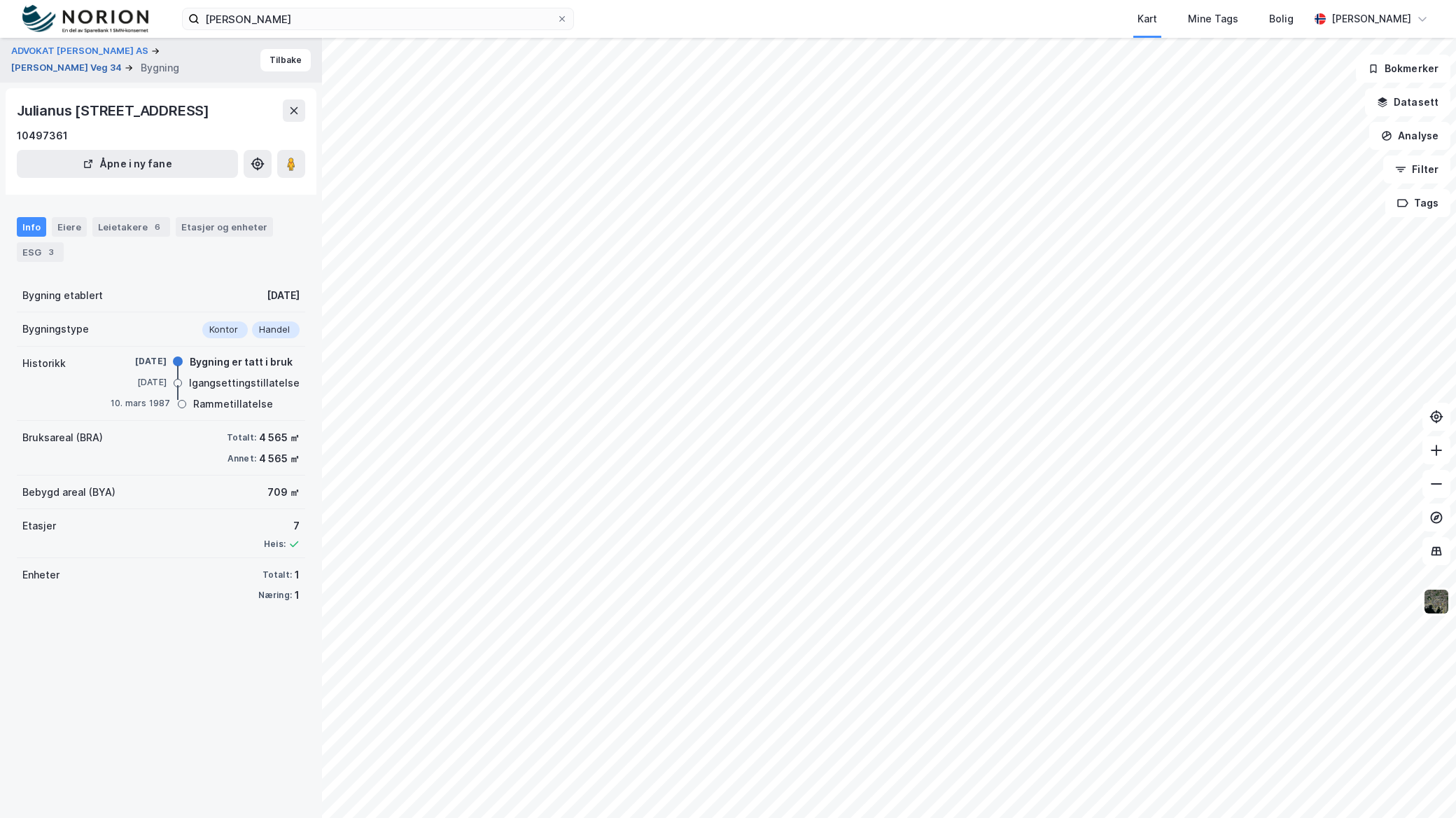
click at [30, 62] on button "Julianus Holms Veg 34" at bounding box center [67, 68] width 114 height 14
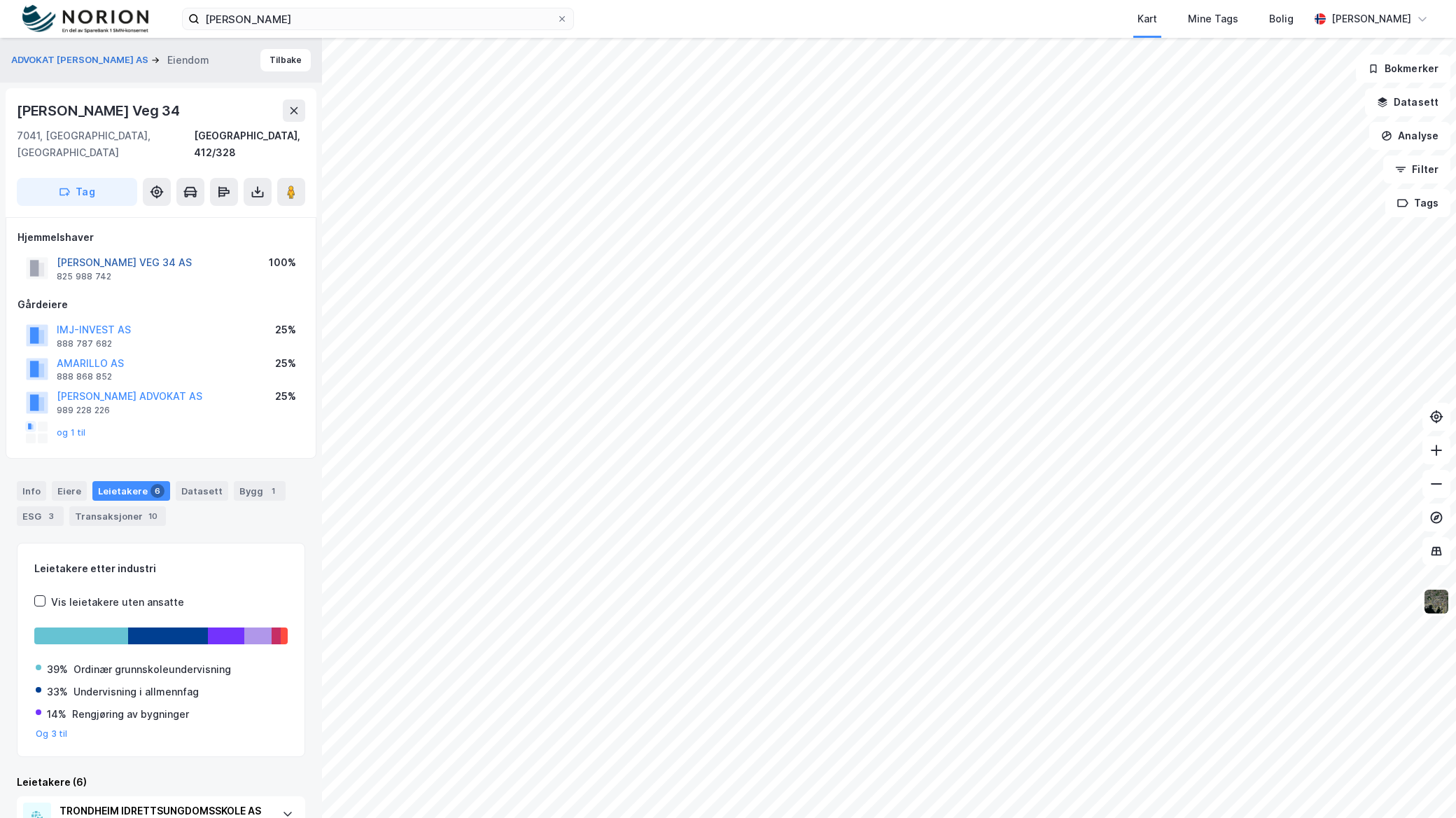
click at [0, 0] on button "JULIANUS HOLMS VEG 34 AS" at bounding box center [0, 0] width 0 height 0
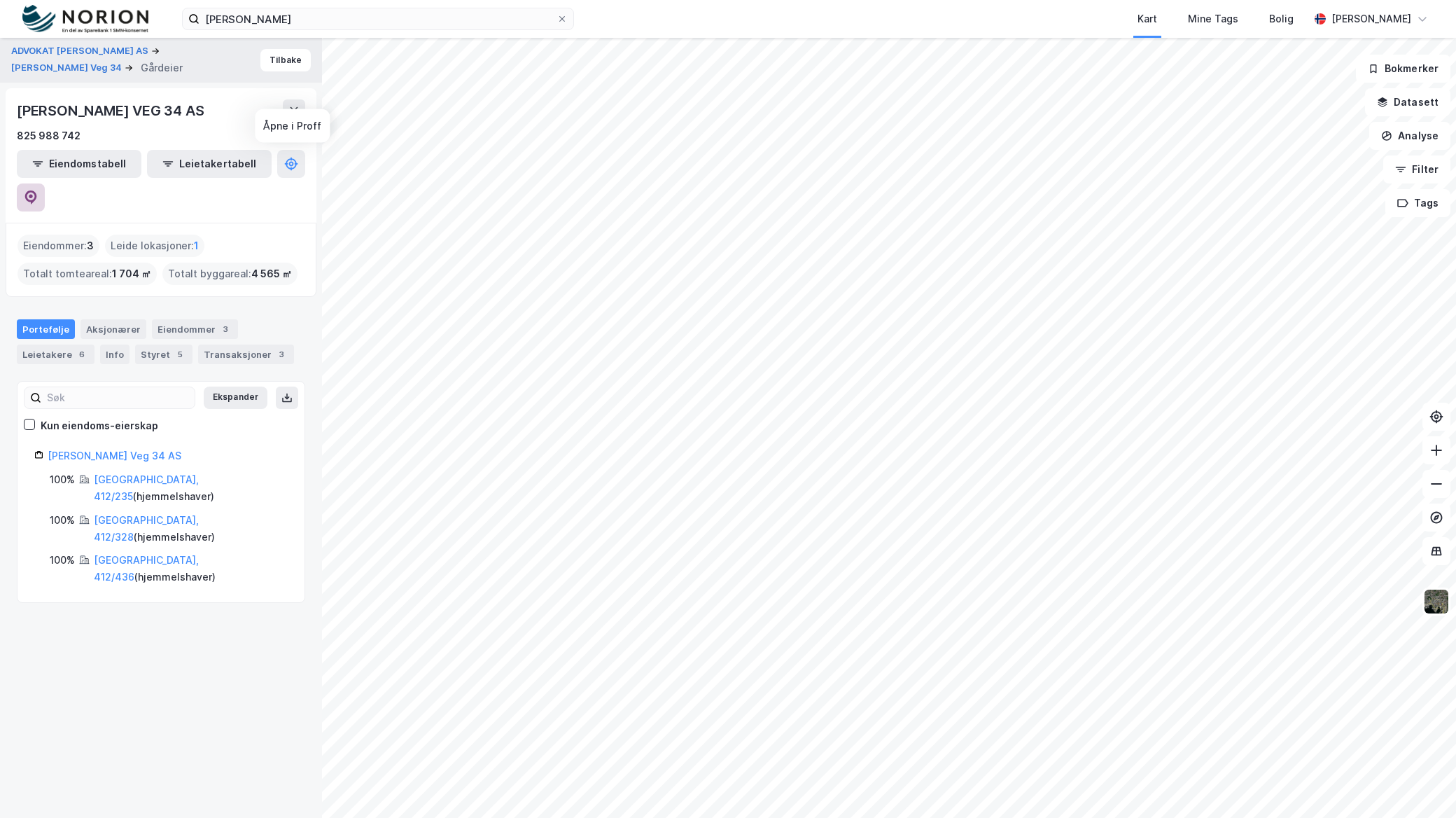
click at [38, 190] on icon at bounding box center [31, 197] width 14 height 14
click at [33, 194] on icon at bounding box center [30, 196] width 4 height 4
click at [12, 338] on div "ADVOKAT TORE SVEEN AS Julianus Holms Veg 34 Gårdeier Tilbake JULIANUS HOLMS VEG…" at bounding box center [161, 428] width 322 height 780
click at [62, 345] on div "Leietakere 6" at bounding box center [56, 354] width 78 height 19
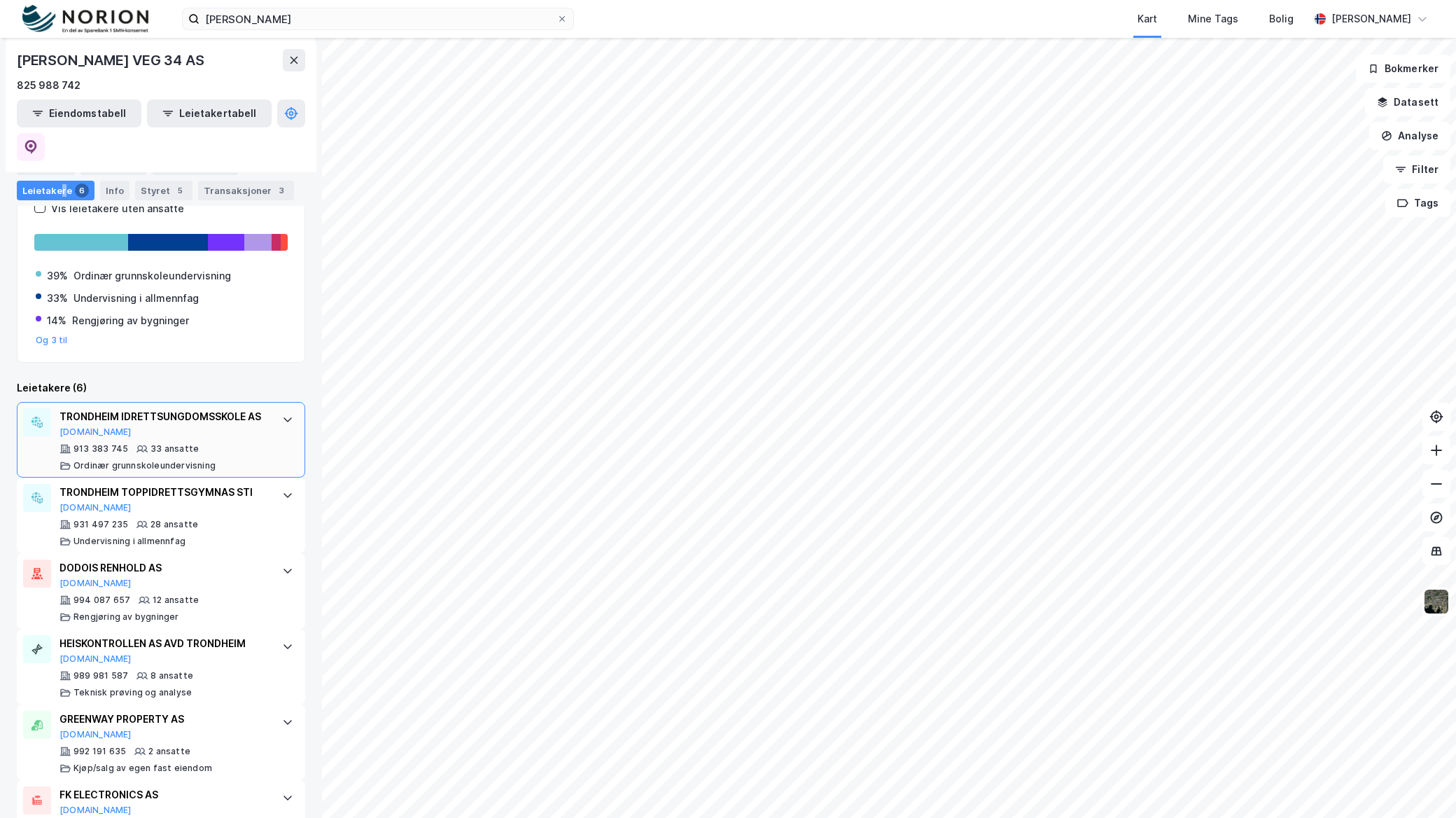
scroll to position [233, 0]
click at [130, 407] on div "TRONDHEIM IDRETTSUNGDOMSSKOLE AS" at bounding box center [164, 415] width 209 height 17
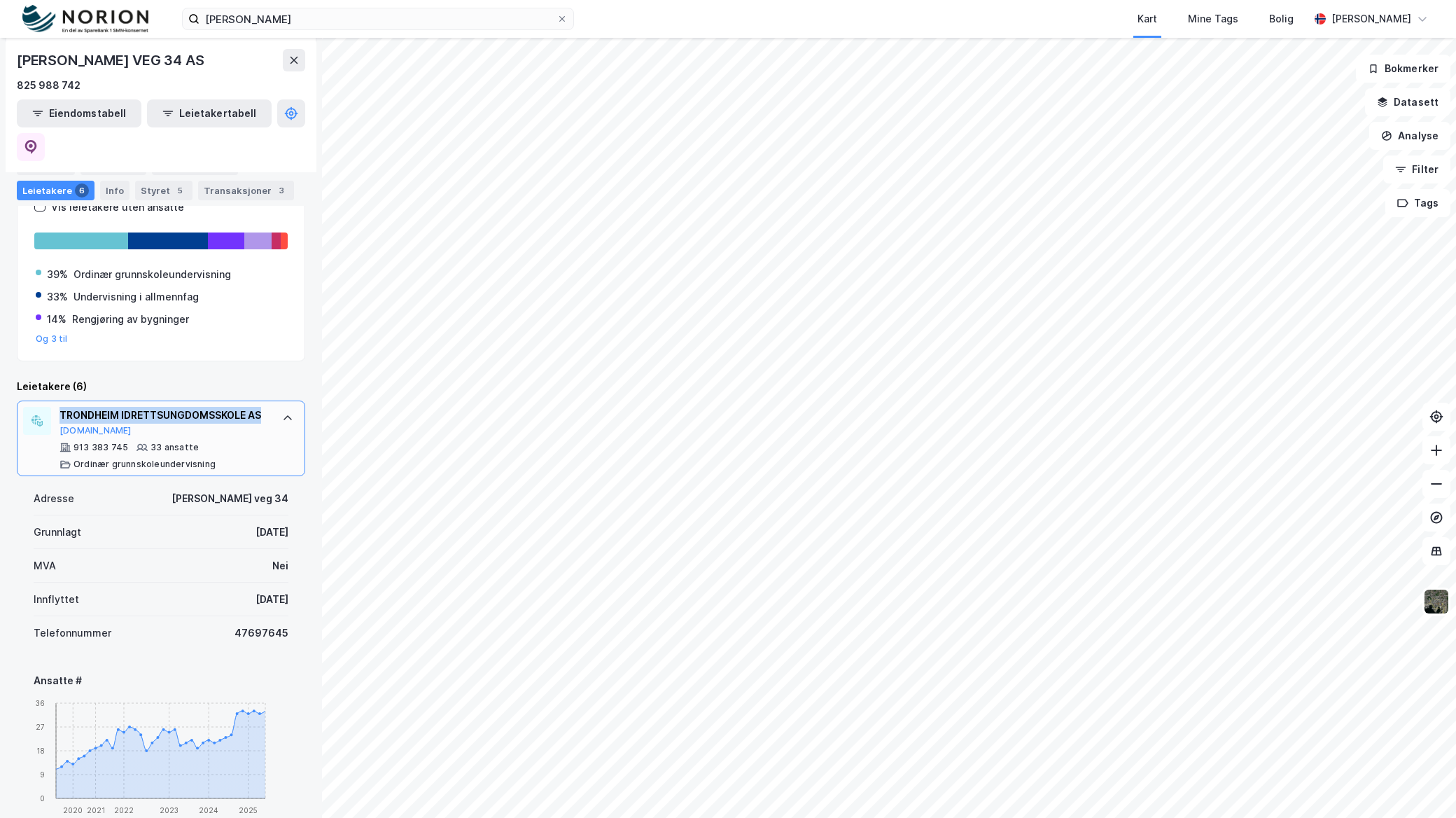
drag, startPoint x: 89, startPoint y: 397, endPoint x: 60, endPoint y: 371, distance: 38.9
click at [60, 400] on div "TRONDHEIM IDRETTSUNGDOMSSKOLE AS Proff.no 913 383 745 33 ansatte Ordinær grunns…" at bounding box center [161, 438] width 288 height 76
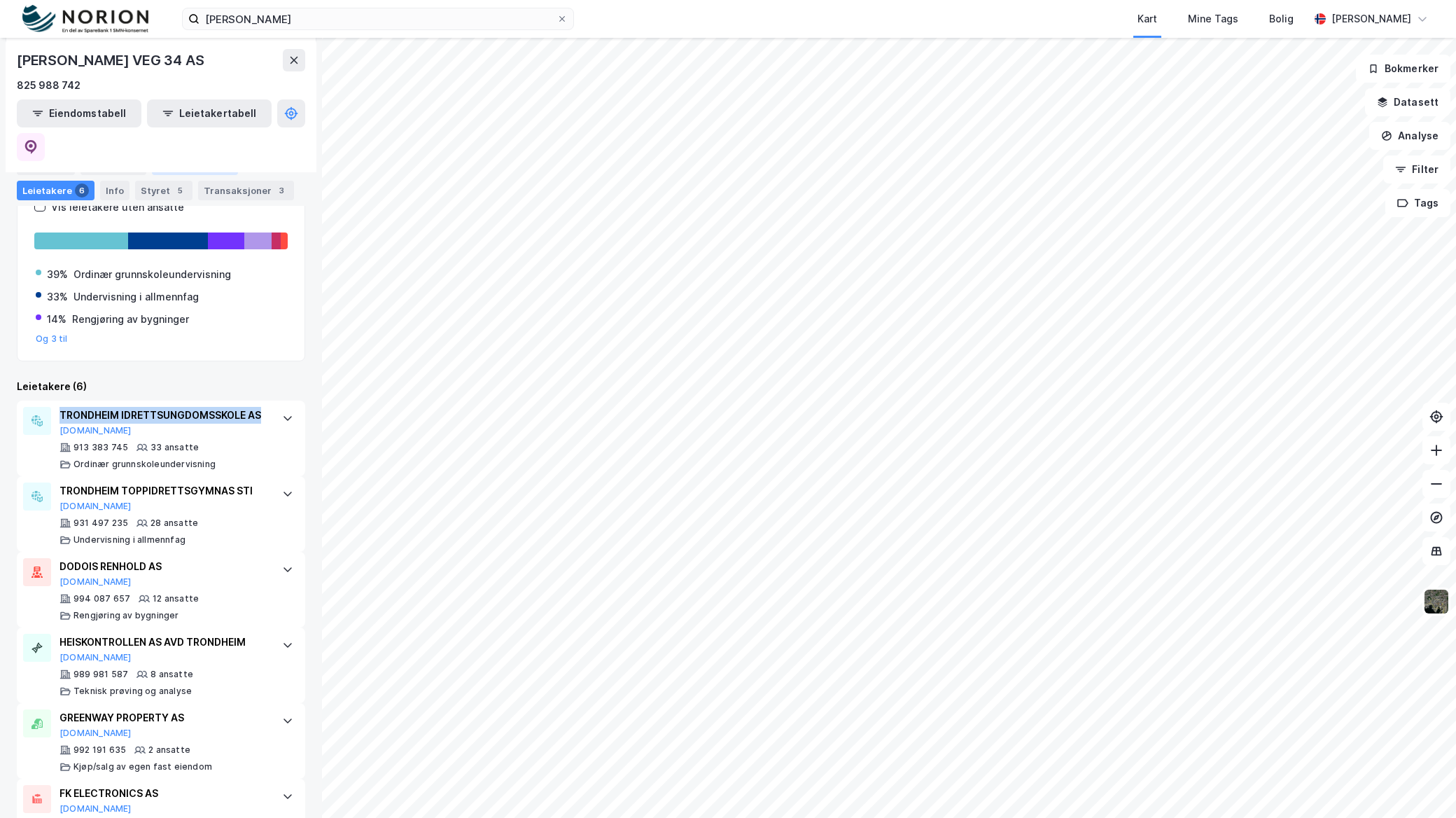
copy div "TRONDHEIM IDRETTSUNGDOMSSKOLE AS"
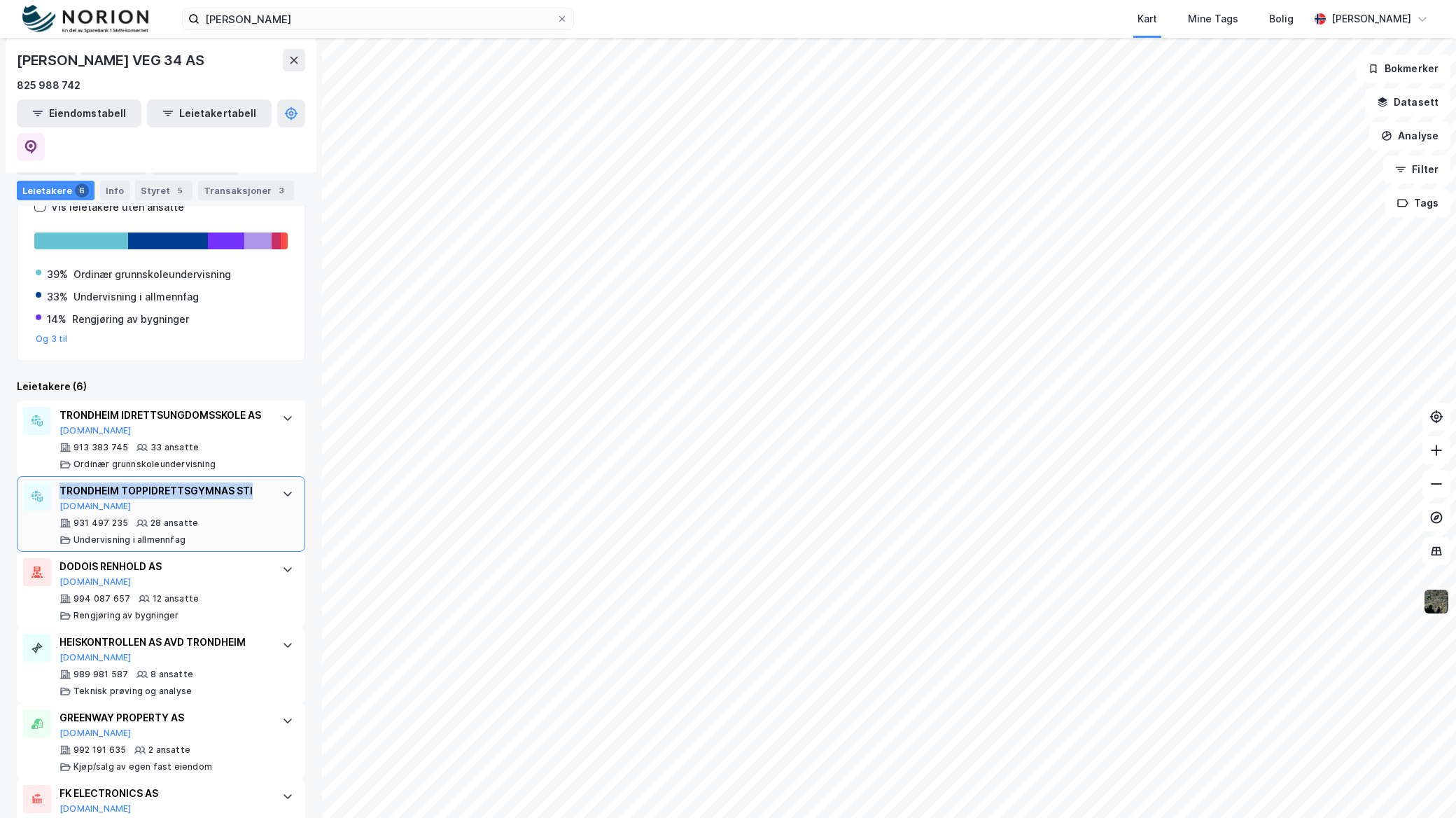
drag, startPoint x: 256, startPoint y: 473, endPoint x: 60, endPoint y: 465, distance: 196.2
click at [60, 476] on div "TRONDHEIM TOPPIDRETTSGYMNAS STI Proff.no 931 497 235 28 ansatte Undervisning i …" at bounding box center [161, 514] width 288 height 76
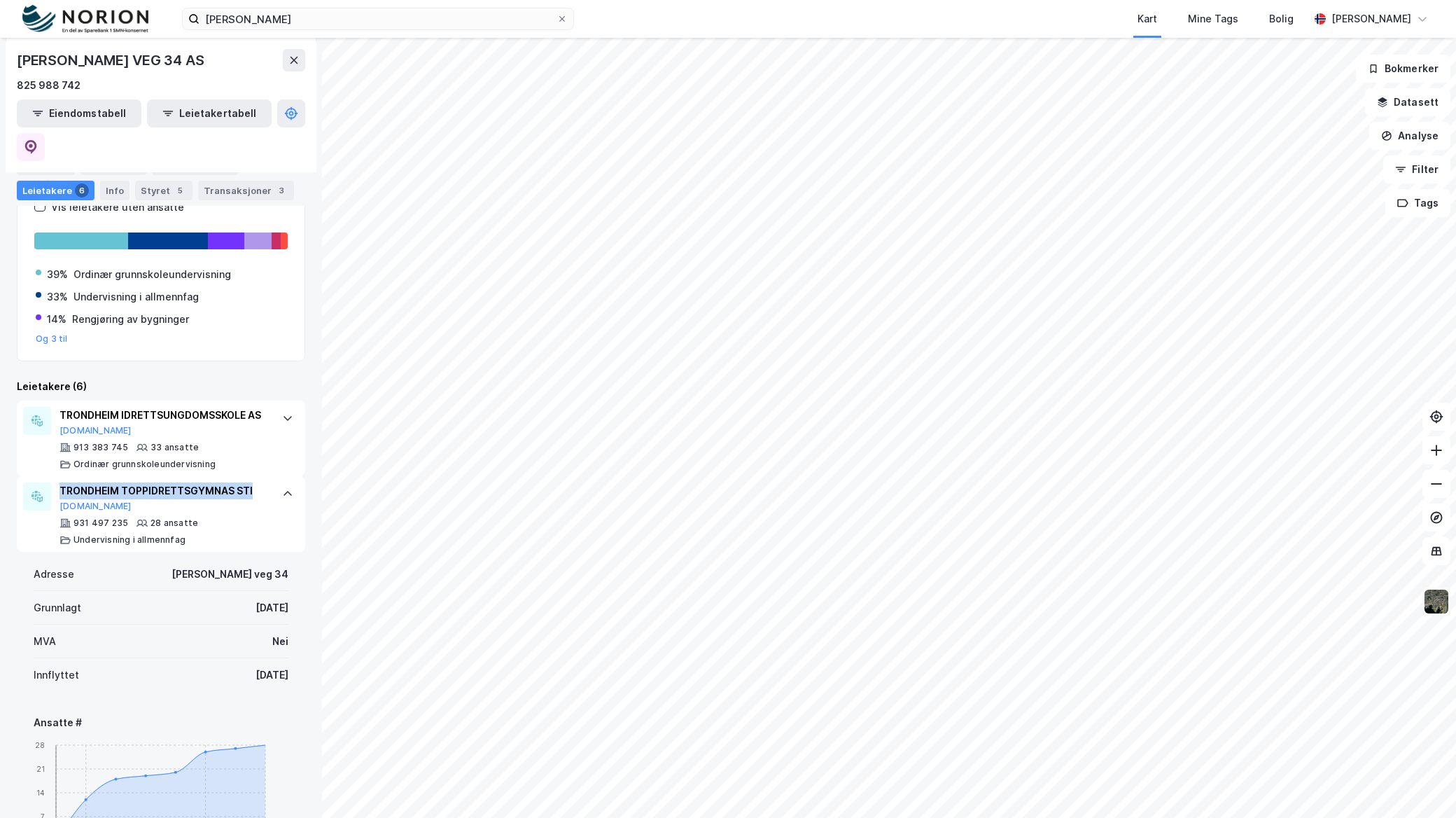
copy div "TRONDHEIM TOPPIDRETTSGYMNAS STI"
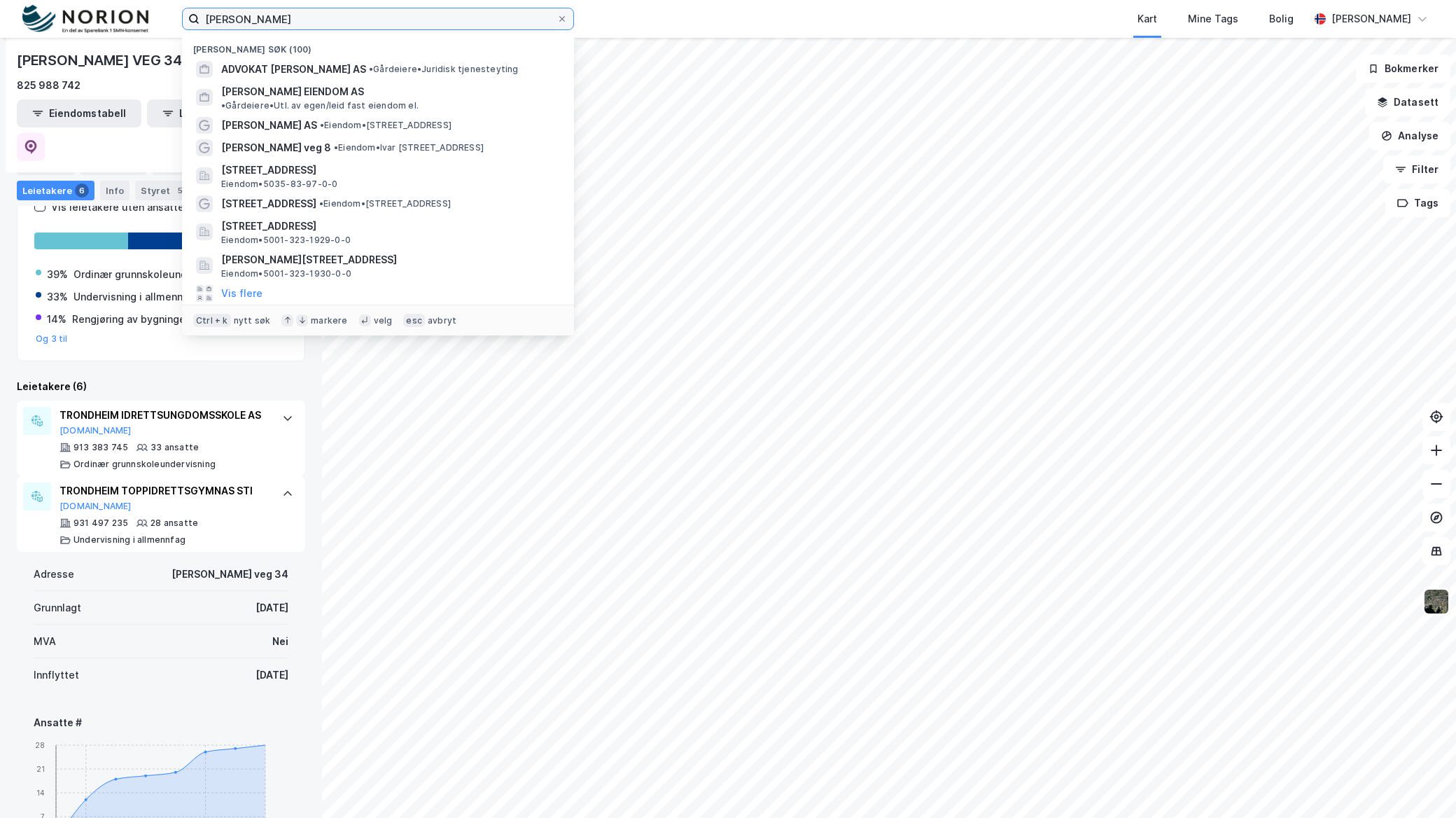
click at [300, 22] on input "tore sveen" at bounding box center [378, 19] width 357 height 21
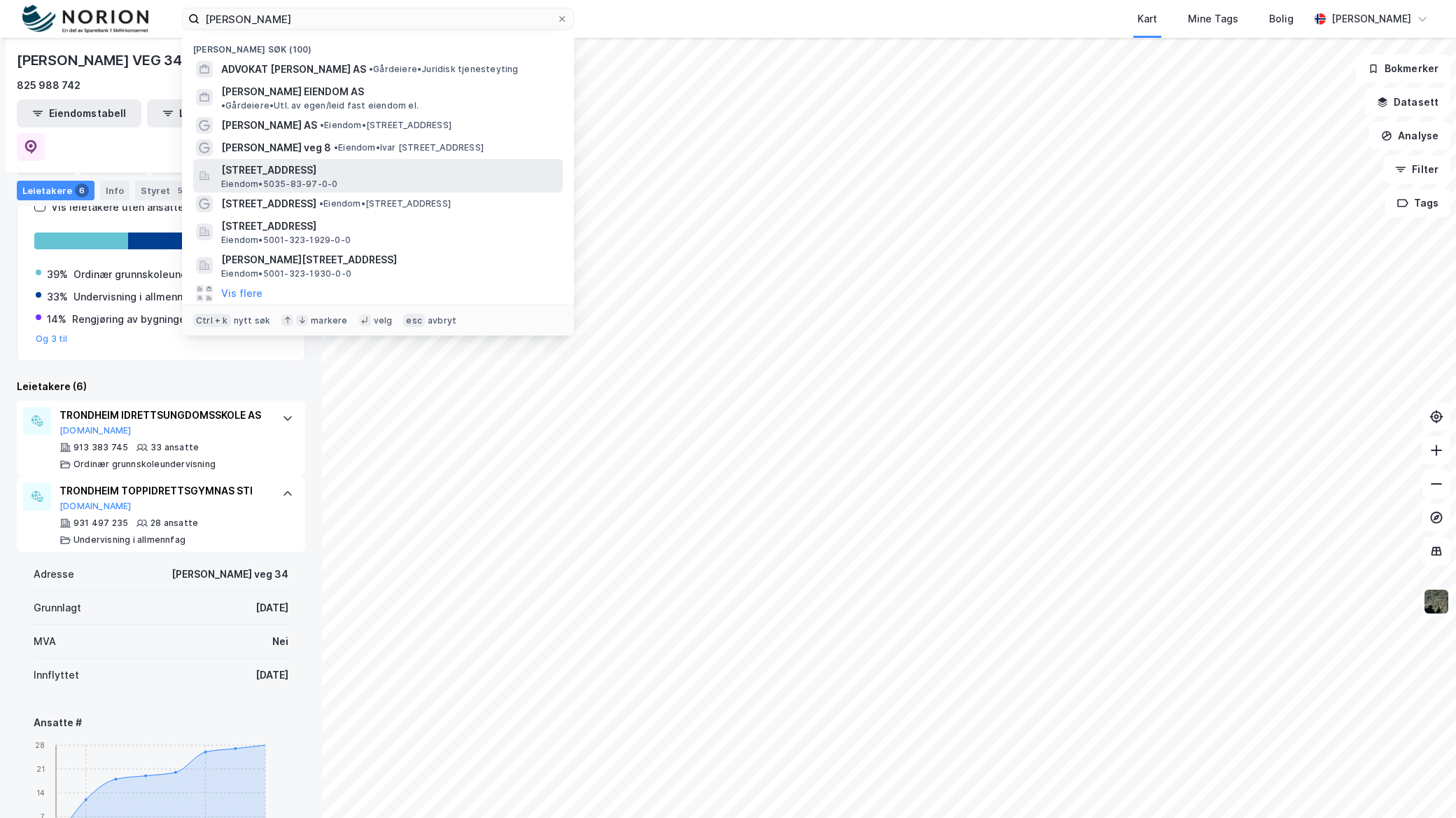
click at [330, 159] on div "Wessels veg 95, 7502, STJØRDAL, STJØRDAL Eiendom • 5035-83-97-0-0" at bounding box center [378, 176] width 370 height 33
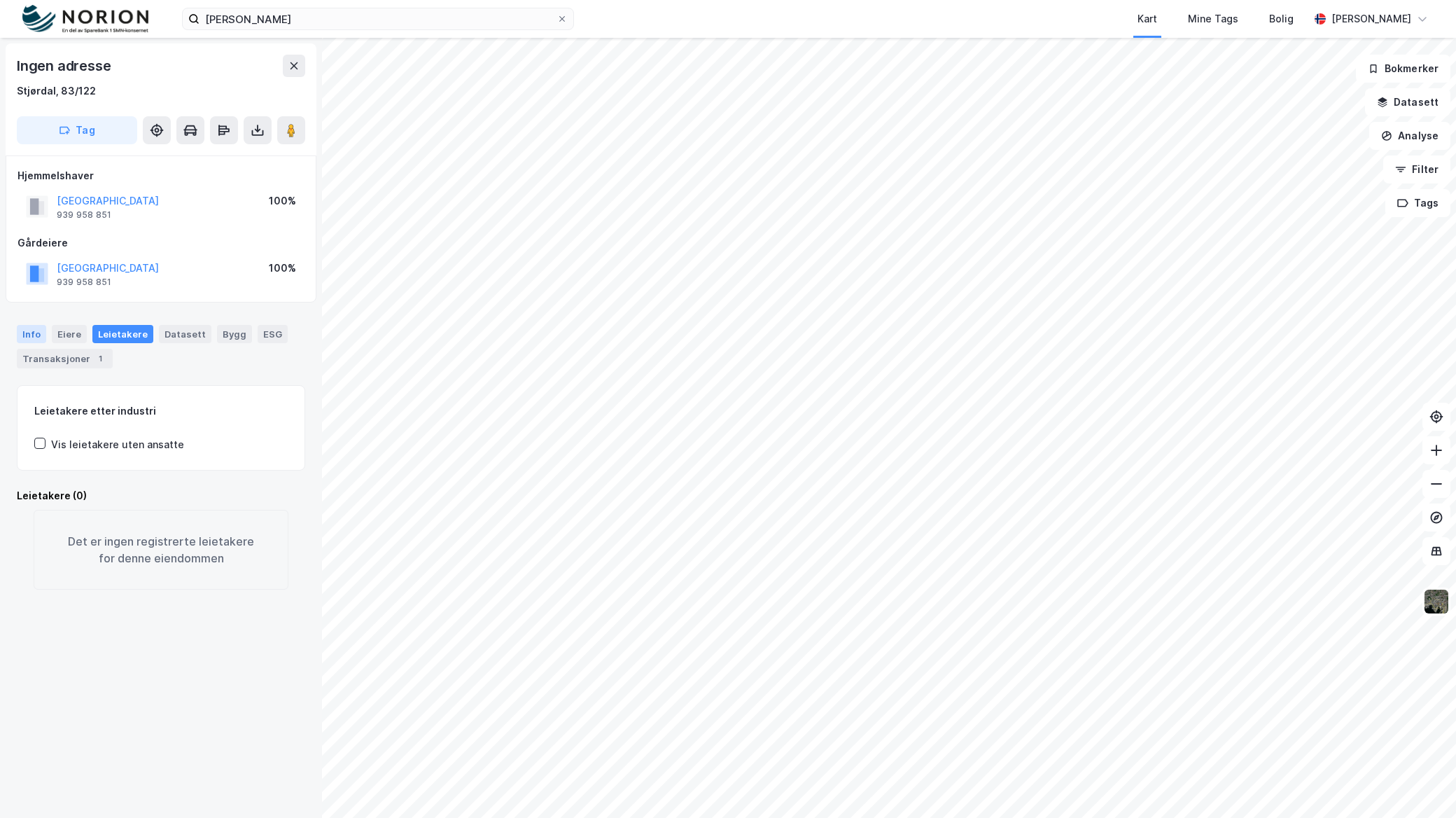
click at [30, 329] on div "Info" at bounding box center [32, 334] width 29 height 19
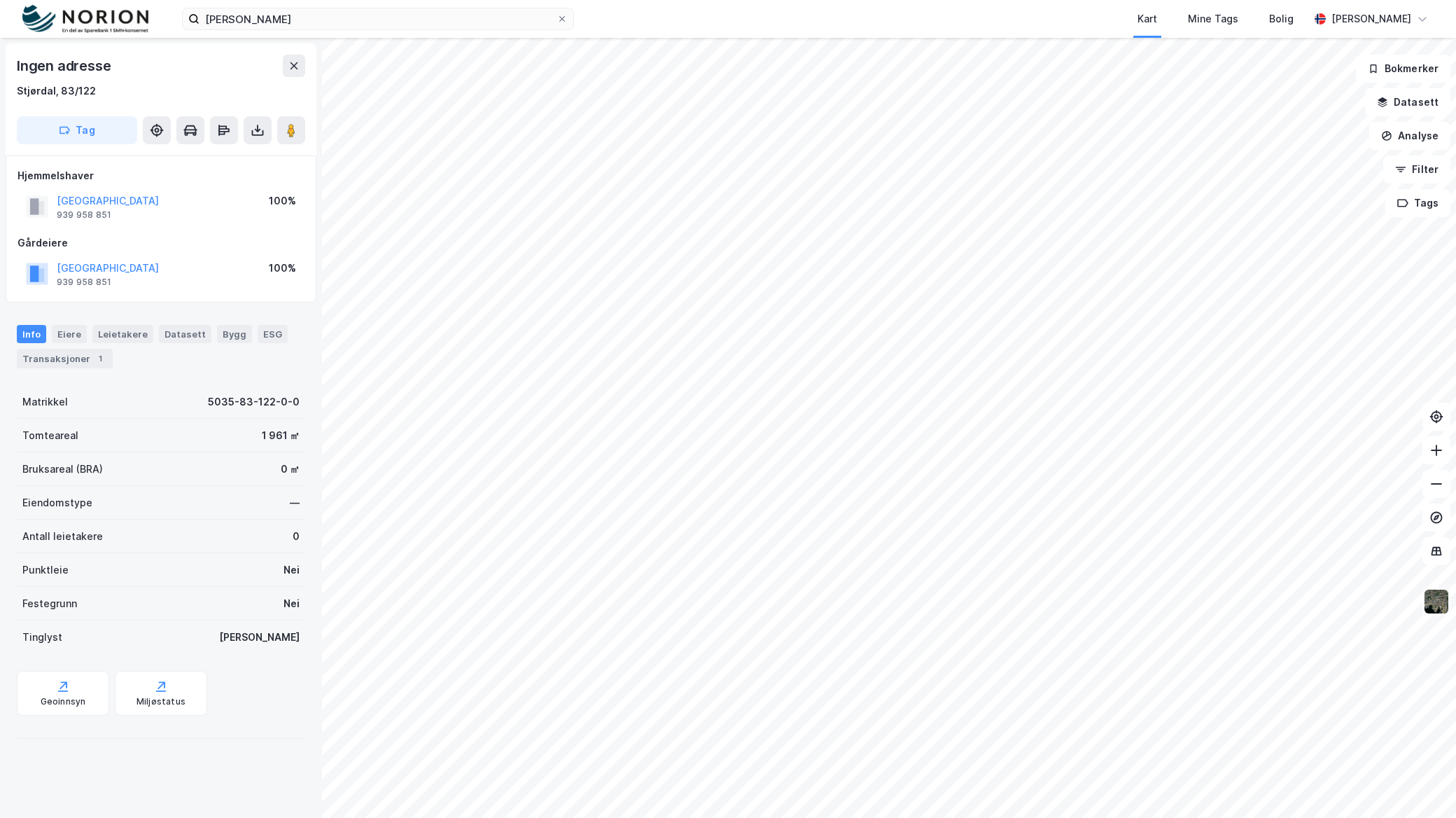
click at [1440, 604] on img at bounding box center [1437, 602] width 26 height 26
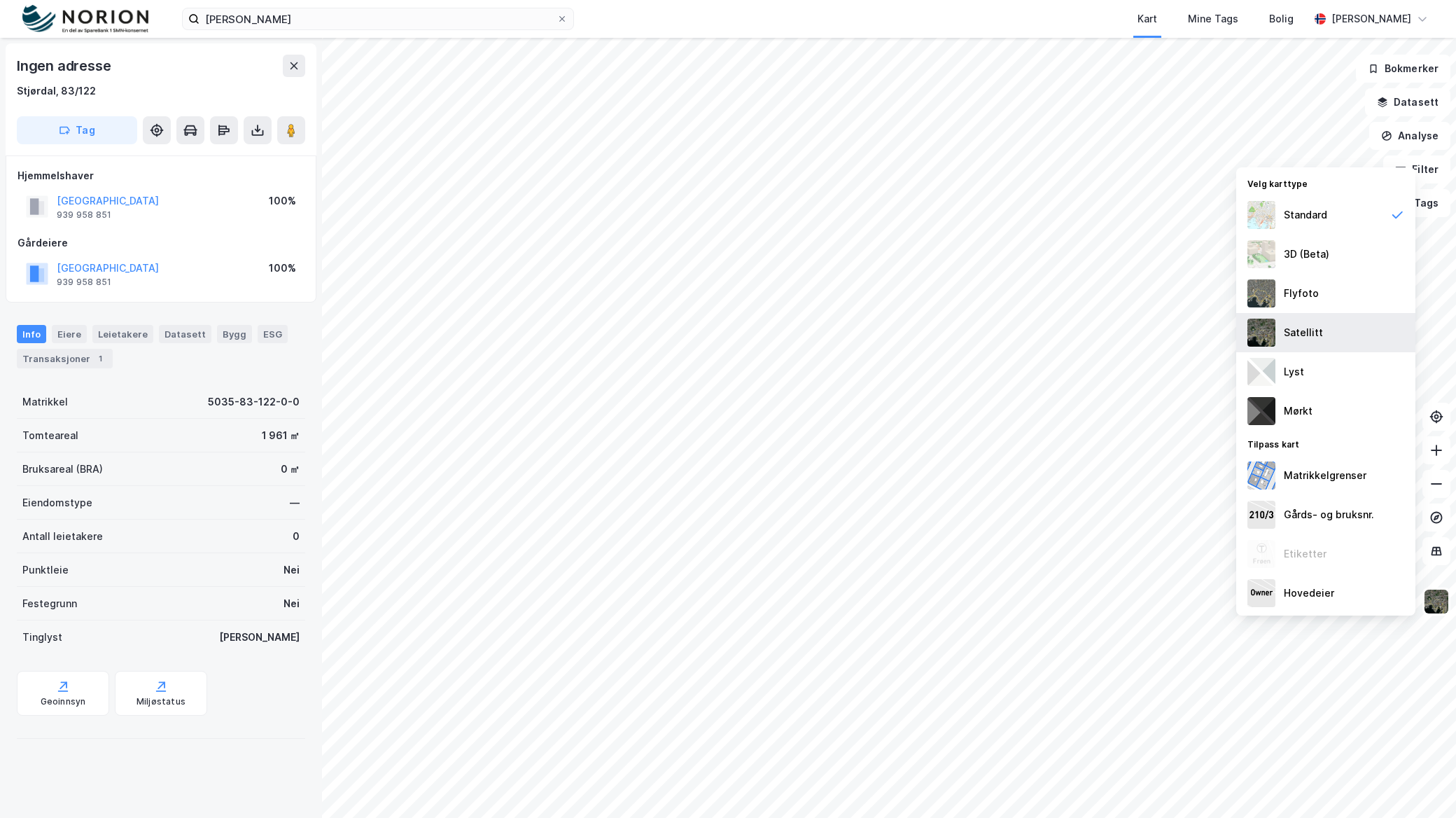
drag, startPoint x: 1338, startPoint y: 319, endPoint x: 1342, endPoint y: 325, distance: 7.2
click at [1342, 325] on div "Satellitt" at bounding box center [1326, 332] width 179 height 39
click at [1328, 301] on div "Flyfoto" at bounding box center [1326, 293] width 179 height 39
